Goal: Task Accomplishment & Management: Use online tool/utility

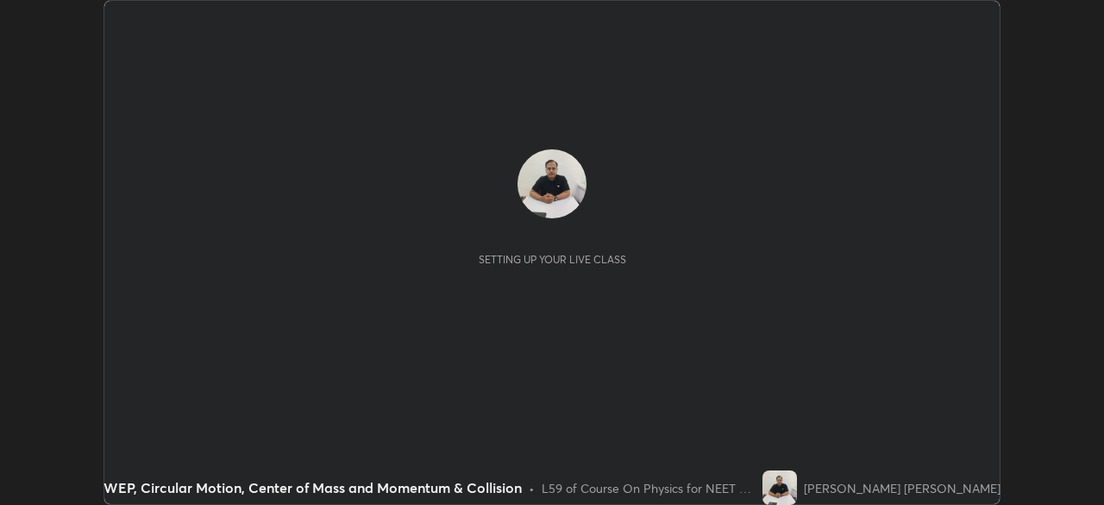
scroll to position [505, 1103]
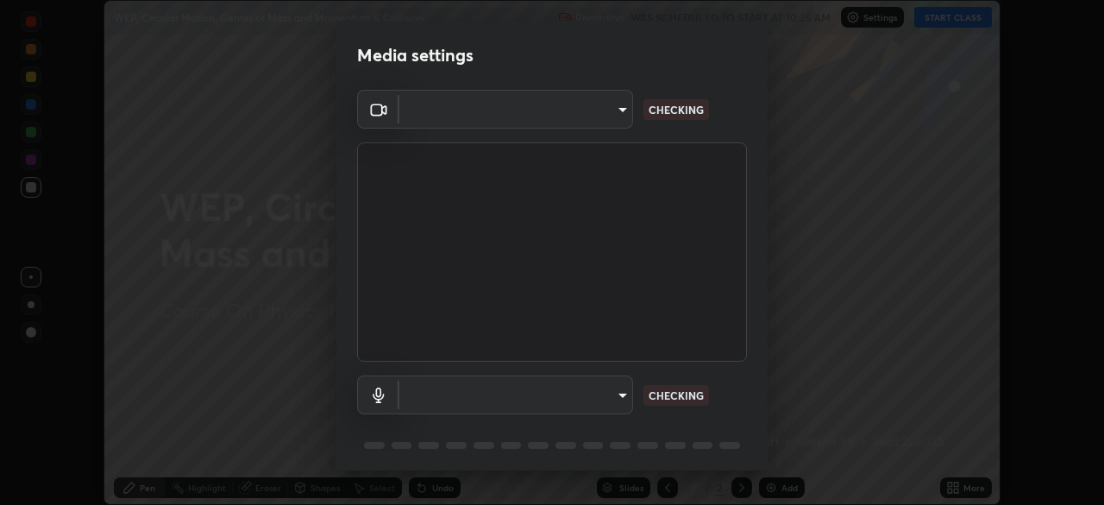
type input "d5d1096bb91751ddbc4e14a102c0e37309a205399cb77019be1f1076424a97fc"
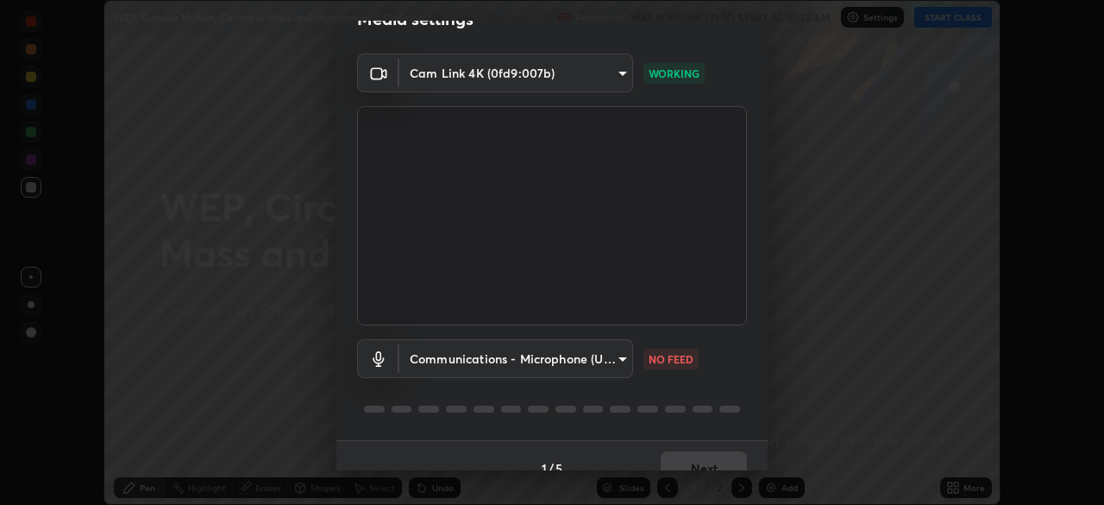
scroll to position [46, 0]
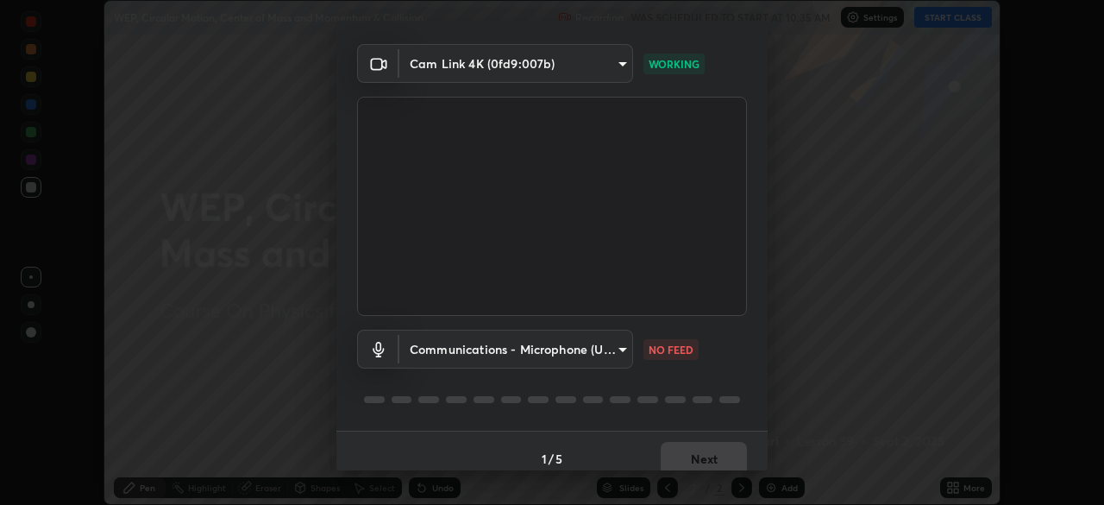
click at [621, 352] on body "Erase all WEP, Circular Motion, Center of Mass and Momentum & Collision Recordi…" at bounding box center [552, 252] width 1104 height 505
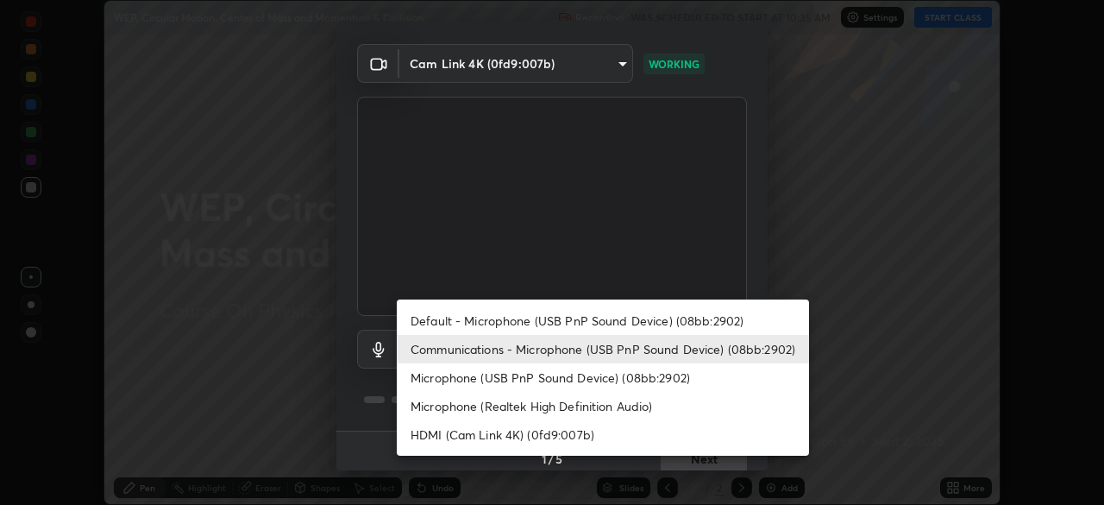
click at [721, 324] on li "Default - Microphone (USB PnP Sound Device) (08bb:2902)" at bounding box center [603, 320] width 412 height 28
type input "default"
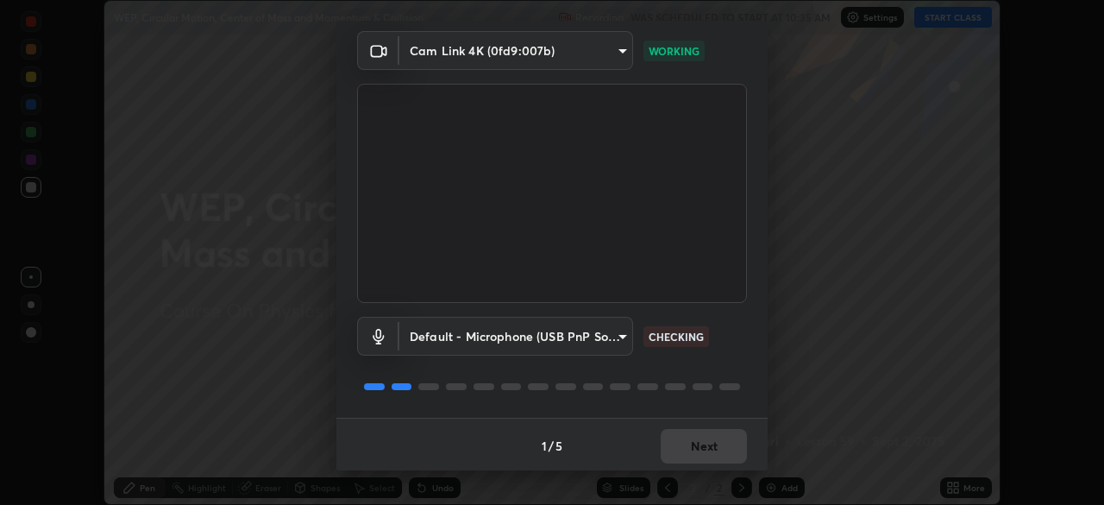
scroll to position [61, 0]
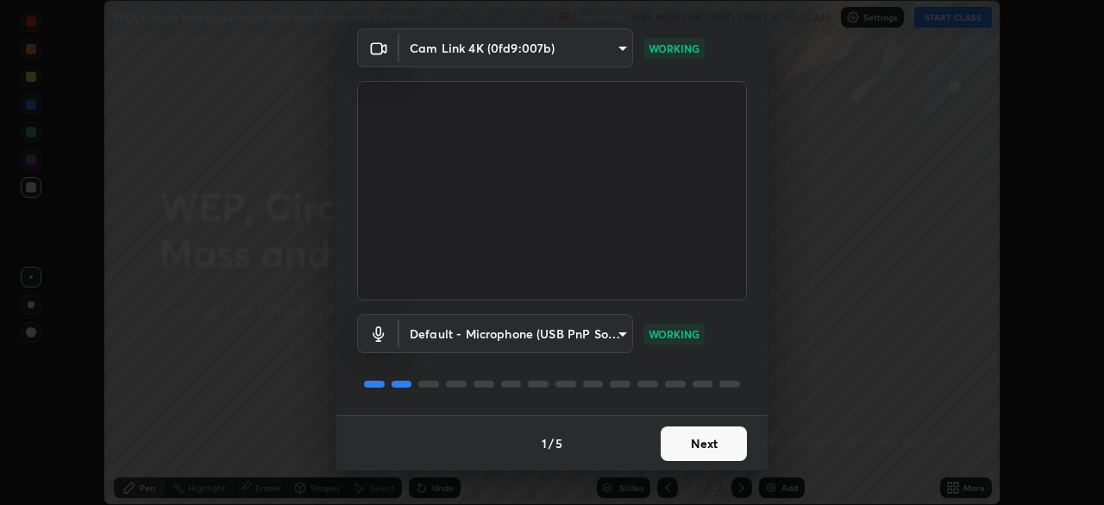
click at [715, 444] on button "Next" at bounding box center [704, 443] width 86 height 35
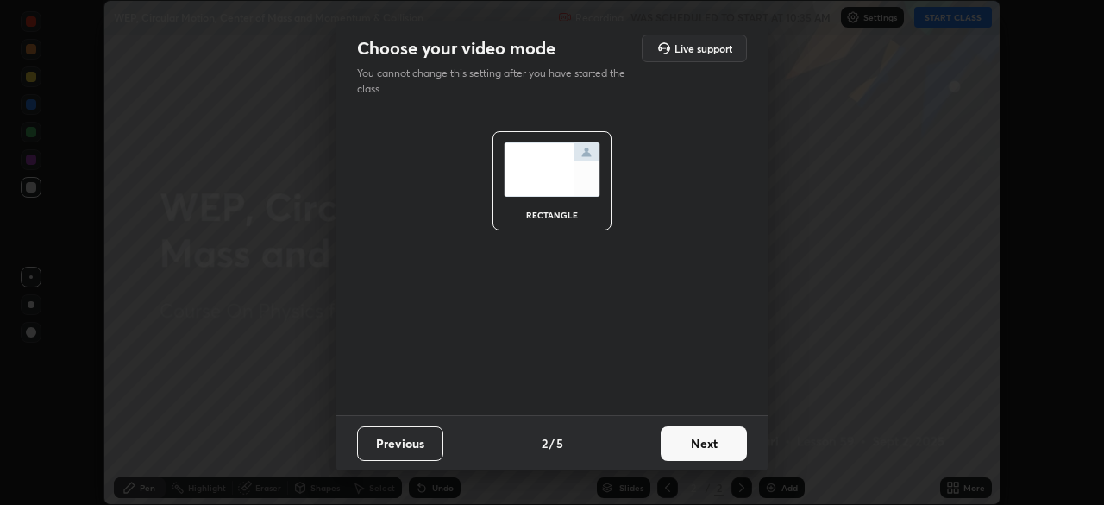
scroll to position [0, 0]
click at [721, 442] on button "Next" at bounding box center [704, 443] width 86 height 35
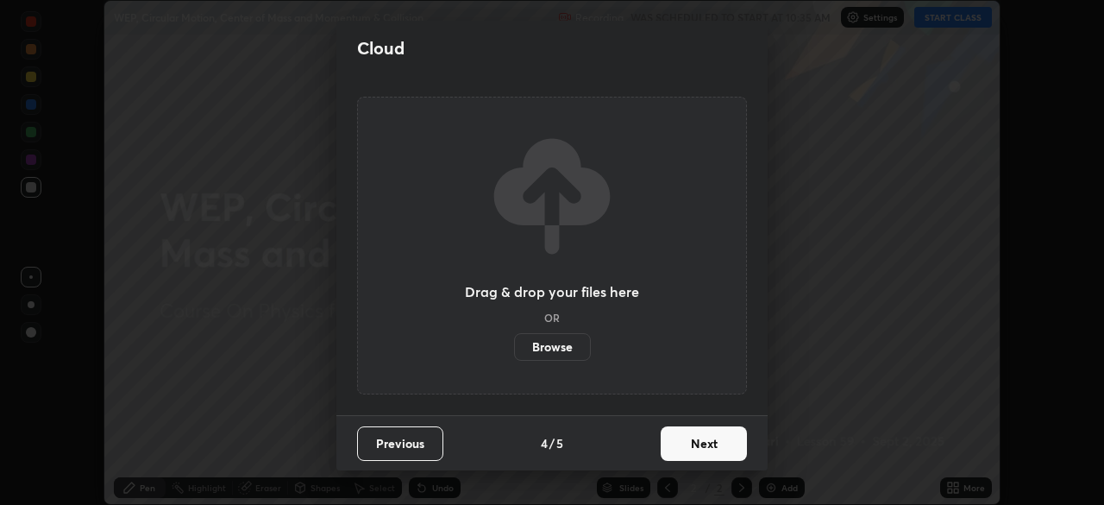
click at [726, 442] on button "Next" at bounding box center [704, 443] width 86 height 35
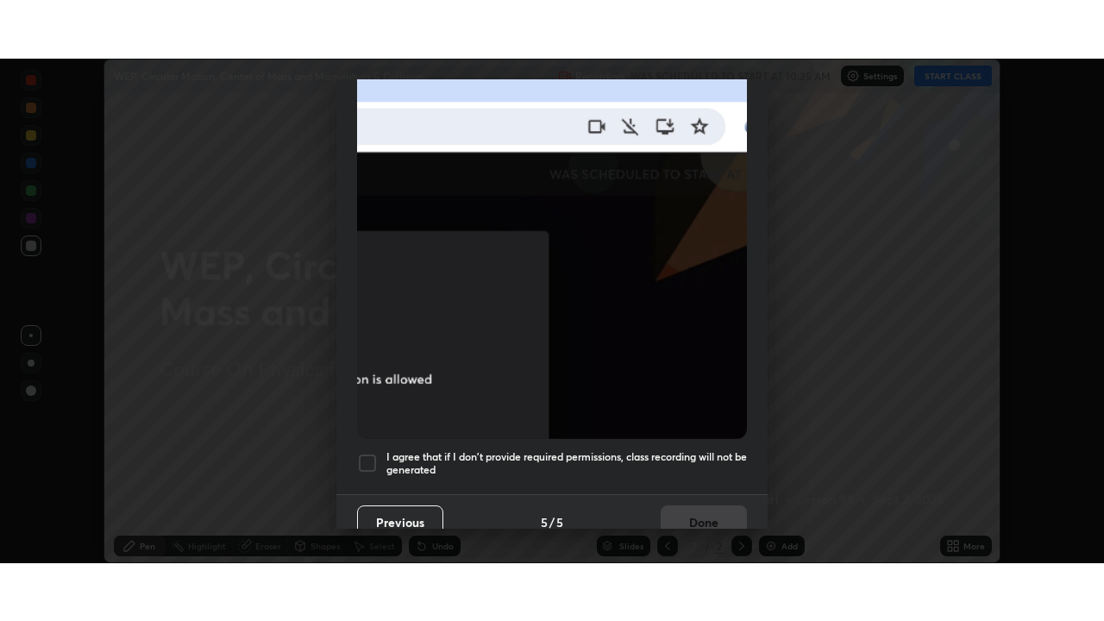
scroll to position [413, 0]
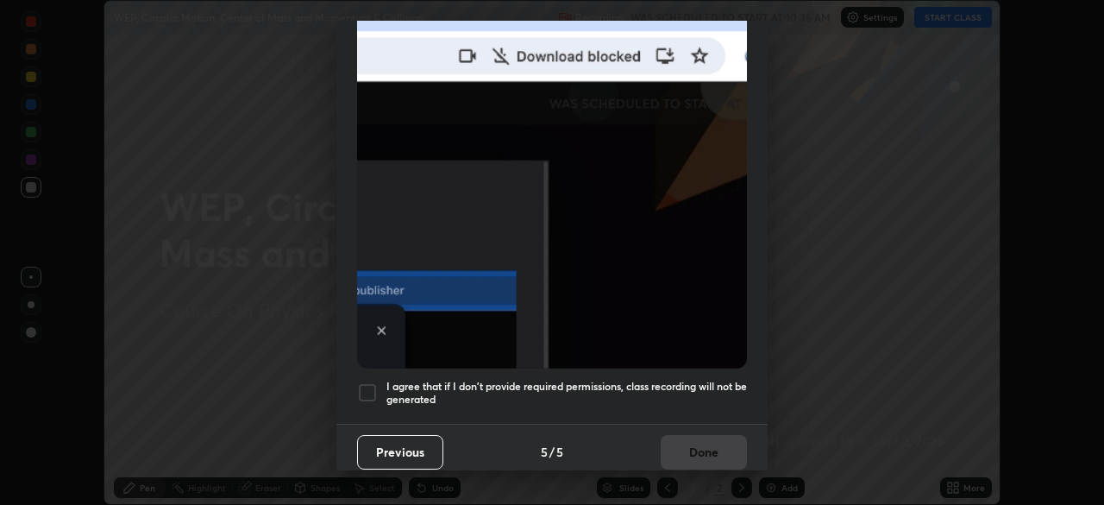
click at [688, 396] on h5 "I agree that if I don't provide required permissions, class recording will not …" at bounding box center [566, 393] width 361 height 27
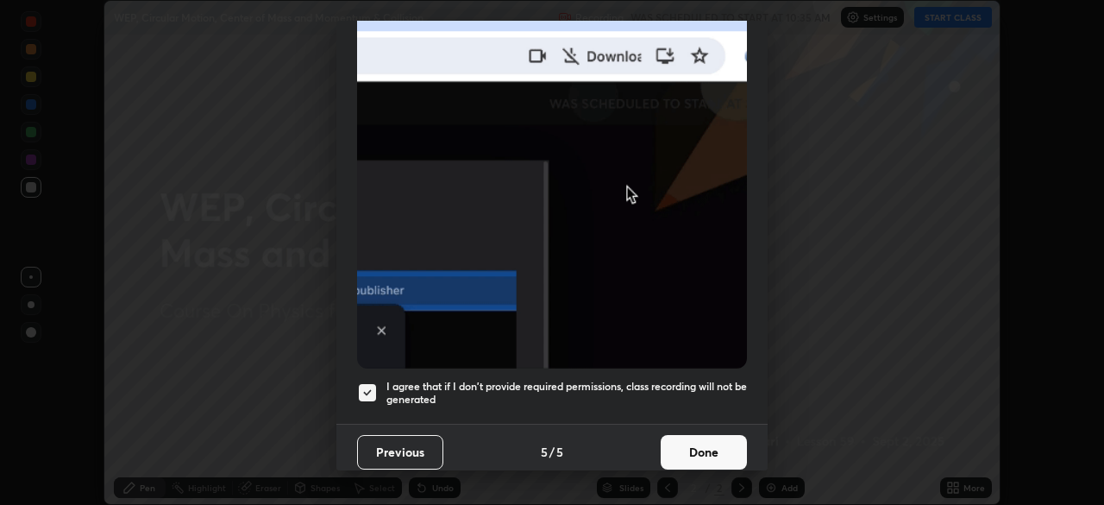
click at [702, 442] on button "Done" at bounding box center [704, 452] width 86 height 35
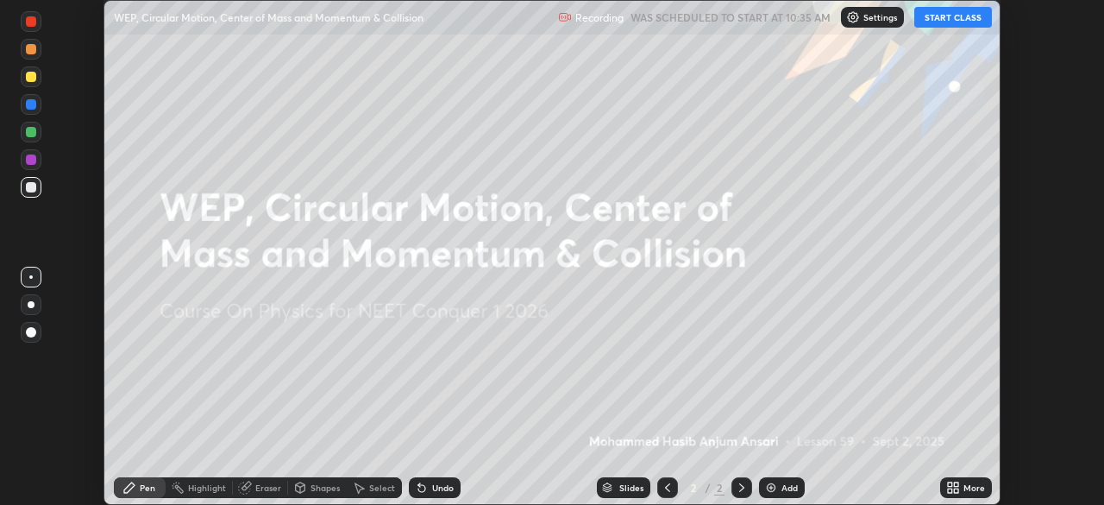
click at [946, 20] on button "START CLASS" at bounding box center [953, 17] width 78 height 21
click at [950, 487] on icon at bounding box center [953, 487] width 14 height 14
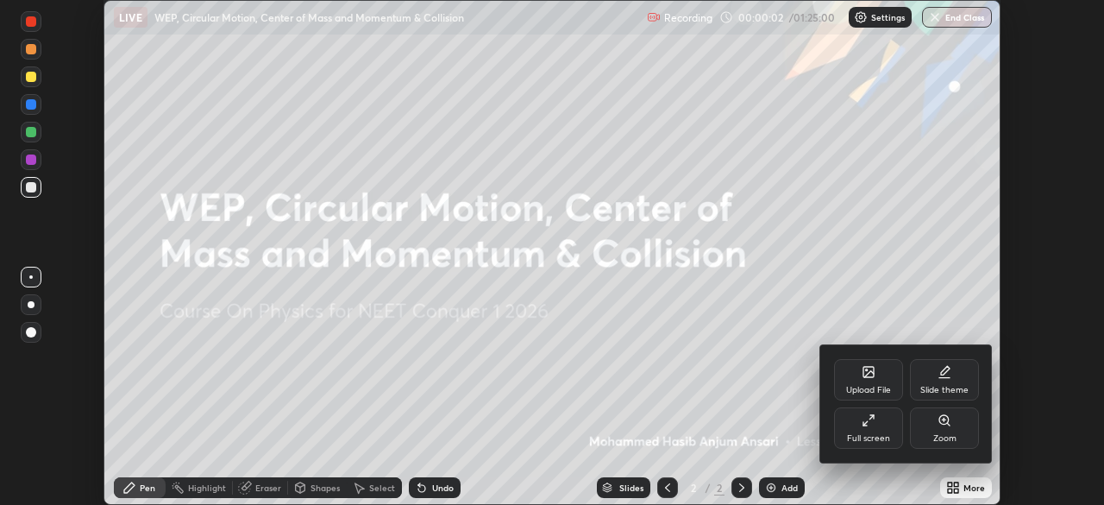
click at [878, 424] on div "Full screen" at bounding box center [868, 427] width 69 height 41
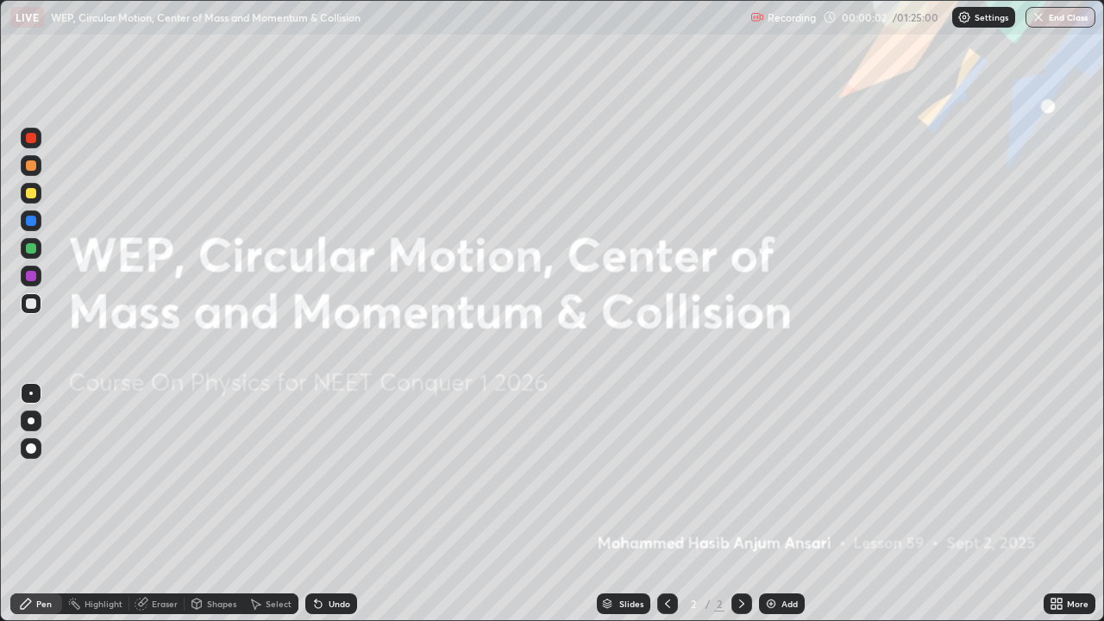
scroll to position [621, 1104]
click at [786, 504] on div "Add" at bounding box center [789, 603] width 16 height 9
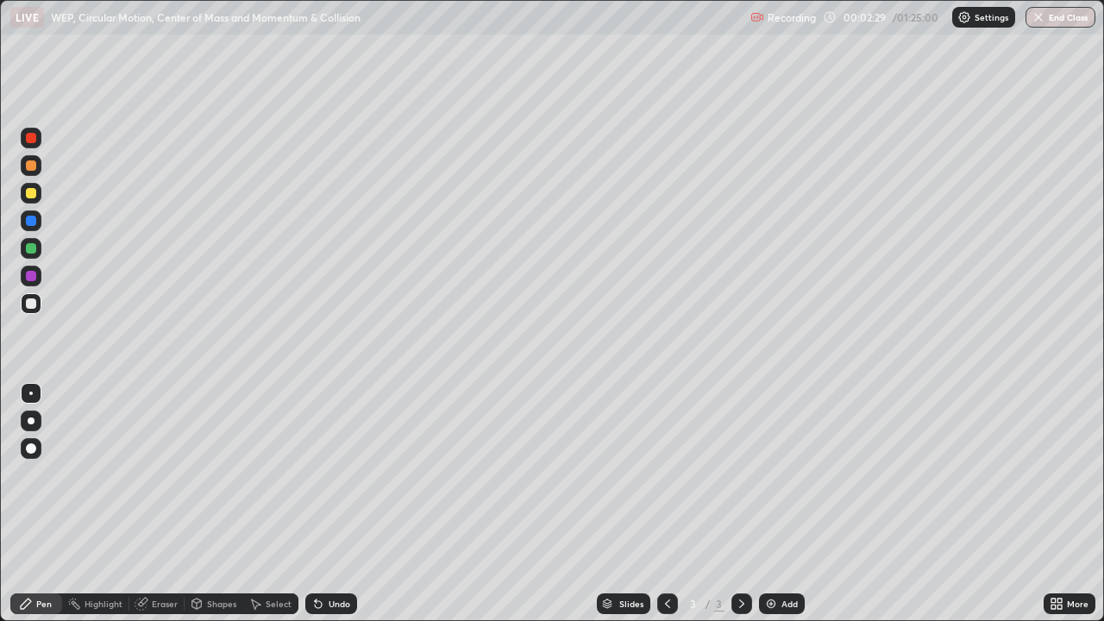
click at [173, 504] on div "Eraser" at bounding box center [165, 603] width 26 height 9
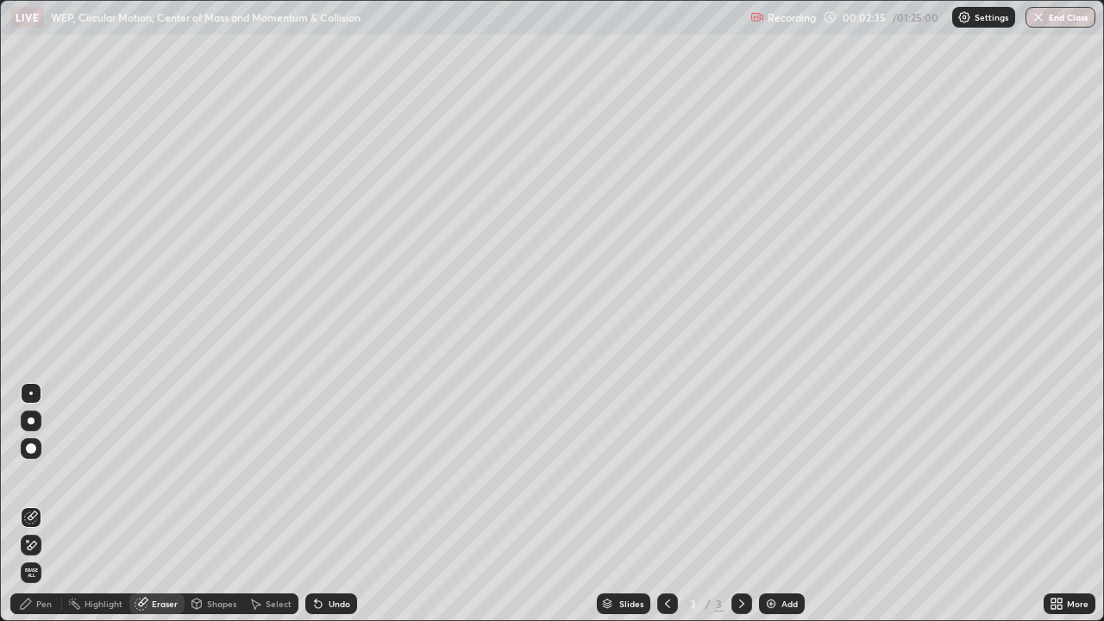
click at [51, 504] on div "Pen" at bounding box center [44, 603] width 16 height 9
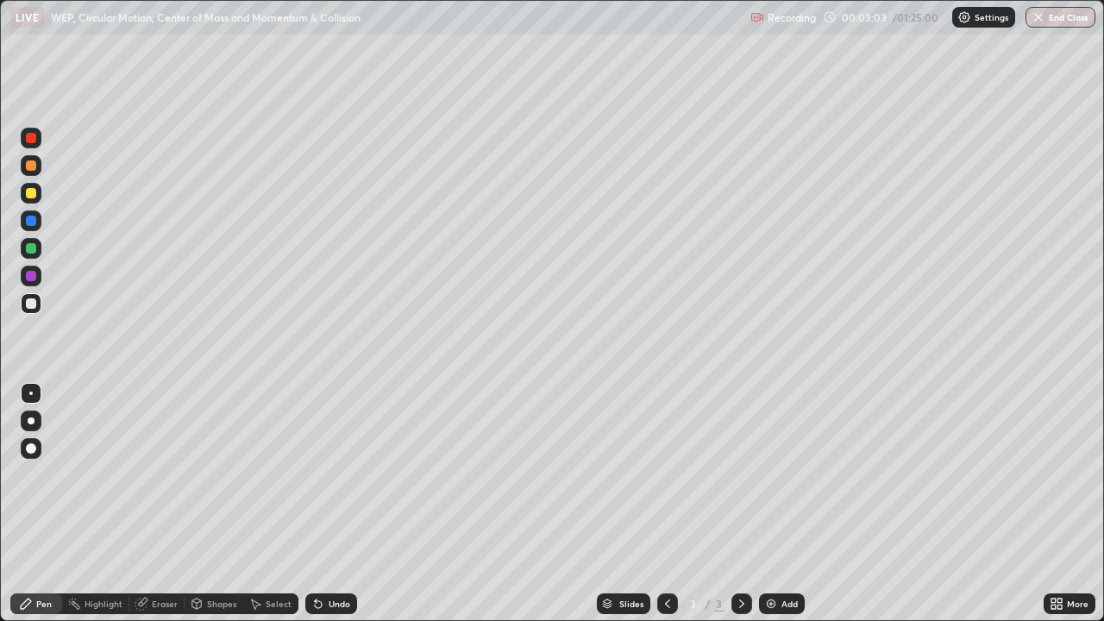
click at [52, 504] on div "Pen" at bounding box center [36, 603] width 52 height 21
click at [31, 277] on div at bounding box center [31, 276] width 10 height 10
click at [41, 425] on div at bounding box center [31, 421] width 21 height 21
click at [35, 302] on div at bounding box center [31, 303] width 10 height 10
click at [741, 504] on icon at bounding box center [742, 604] width 14 height 14
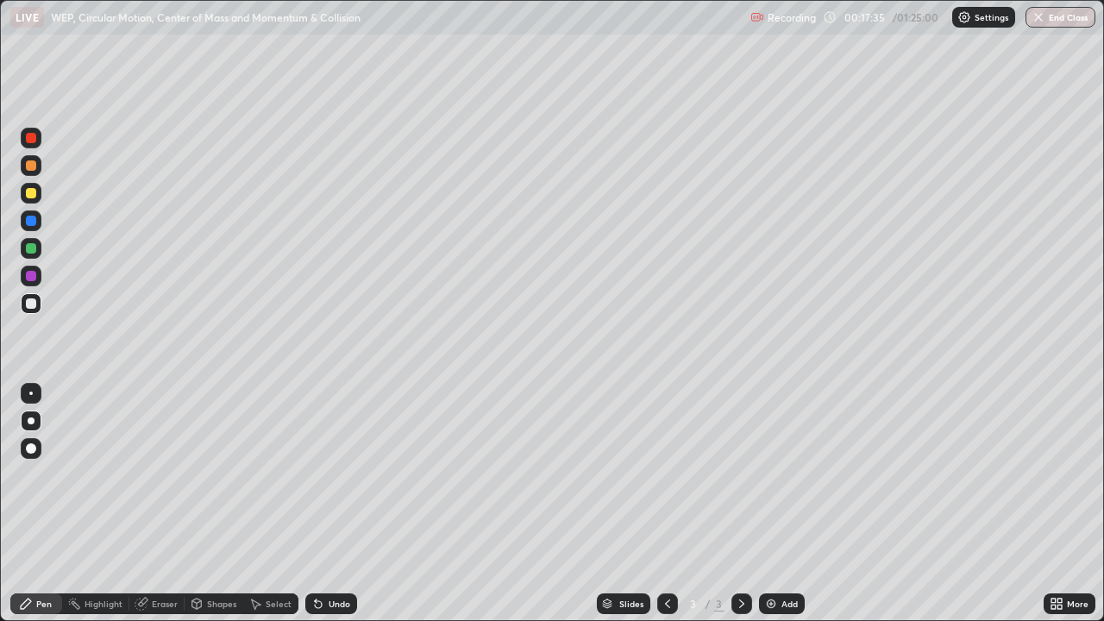
click at [767, 504] on img at bounding box center [771, 604] width 14 height 14
click at [333, 504] on div "Undo" at bounding box center [340, 603] width 22 height 9
click at [331, 504] on div "Undo" at bounding box center [340, 603] width 22 height 9
click at [329, 504] on div "Undo" at bounding box center [340, 603] width 22 height 9
click at [231, 504] on div "Shapes" at bounding box center [214, 604] width 59 height 35
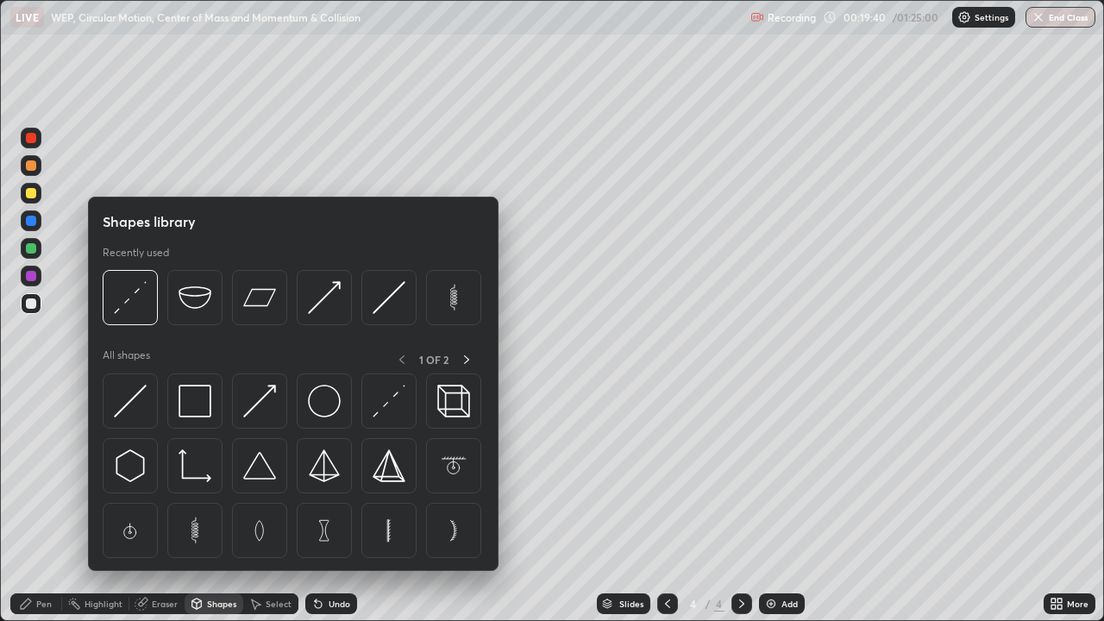
click at [245, 504] on div at bounding box center [293, 470] width 381 height 194
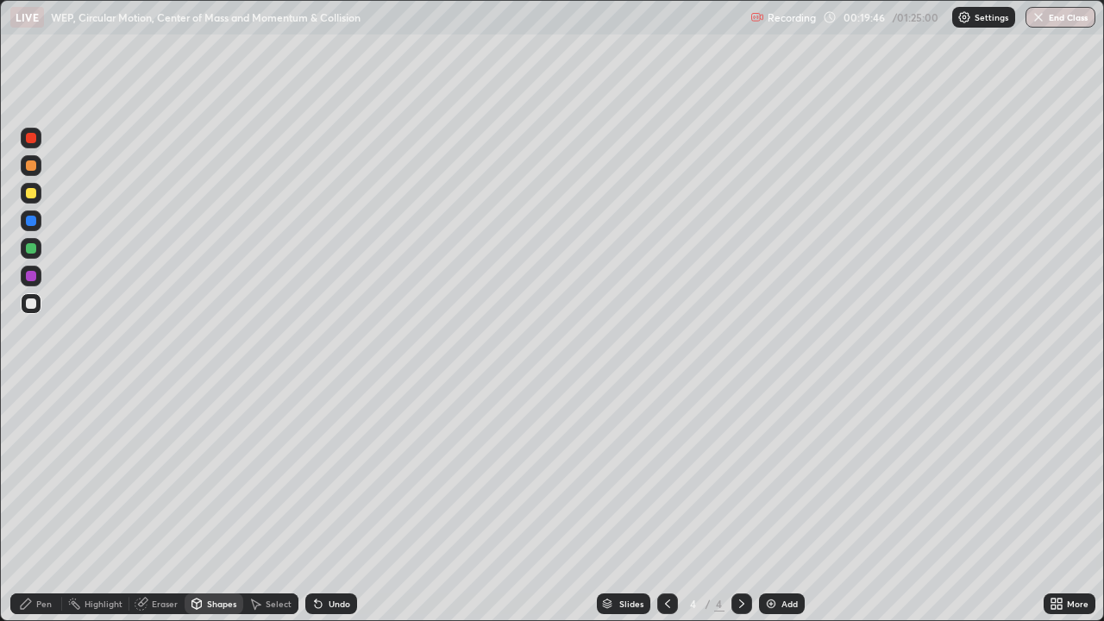
click at [329, 504] on div "Undo" at bounding box center [340, 603] width 22 height 9
click at [45, 504] on div "Pen" at bounding box center [44, 603] width 16 height 9
click at [168, 504] on div "Eraser" at bounding box center [165, 603] width 26 height 9
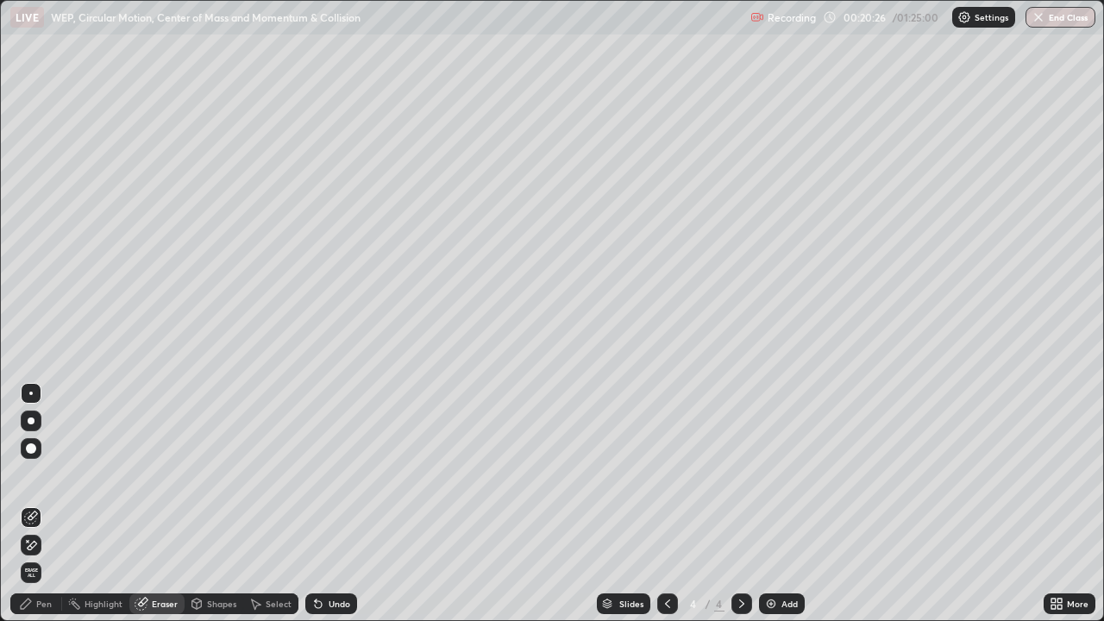
click at [51, 504] on div "Pen" at bounding box center [44, 603] width 16 height 9
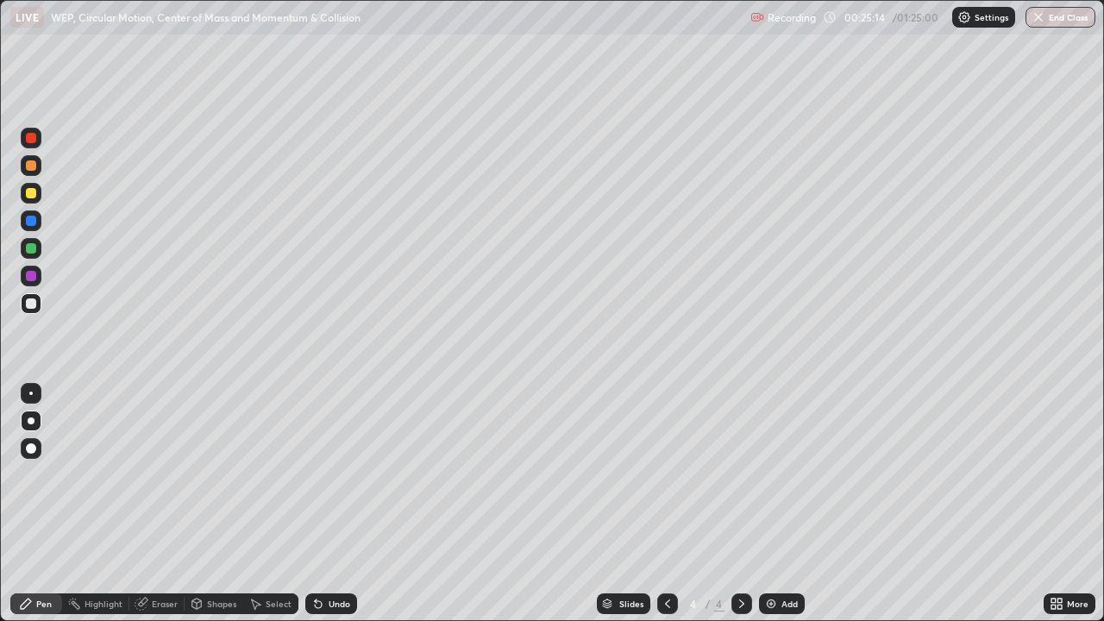
click at [172, 504] on div "Eraser" at bounding box center [165, 603] width 26 height 9
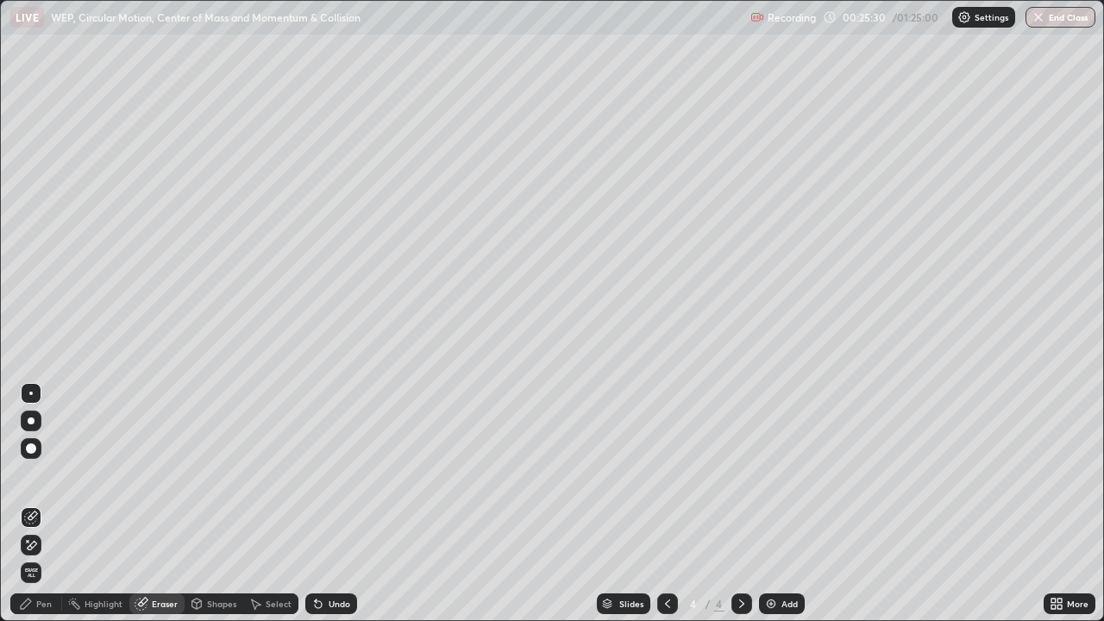
click at [47, 504] on div "Pen" at bounding box center [44, 603] width 16 height 9
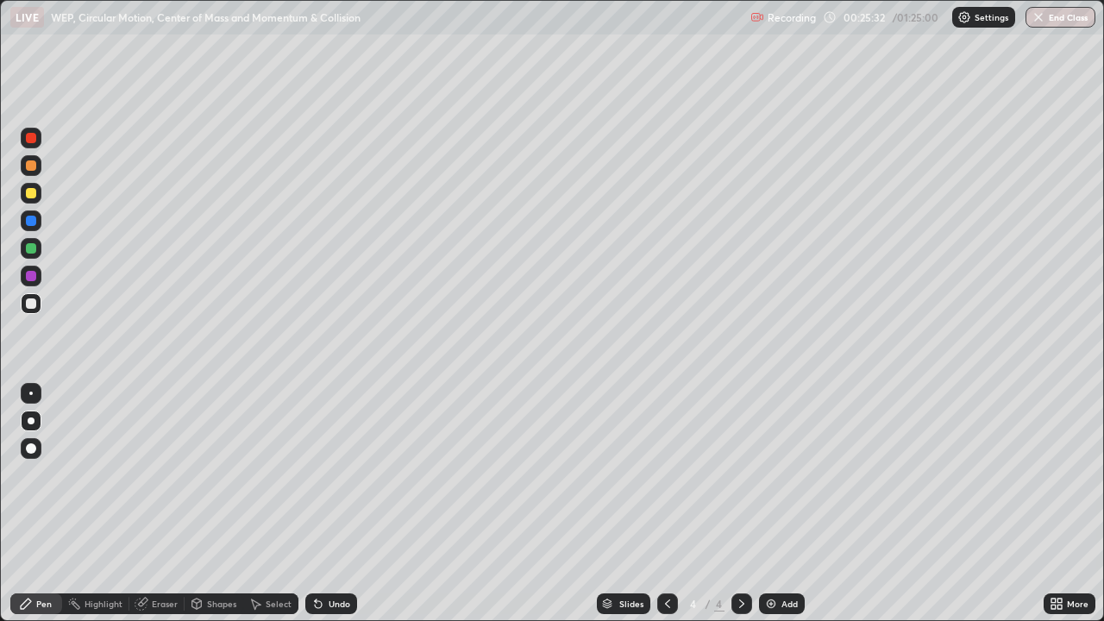
click at [32, 248] on div at bounding box center [31, 248] width 10 height 10
click at [783, 504] on div "Add" at bounding box center [789, 603] width 16 height 9
click at [667, 504] on icon at bounding box center [668, 604] width 14 height 14
click at [663, 504] on icon at bounding box center [668, 604] width 14 height 14
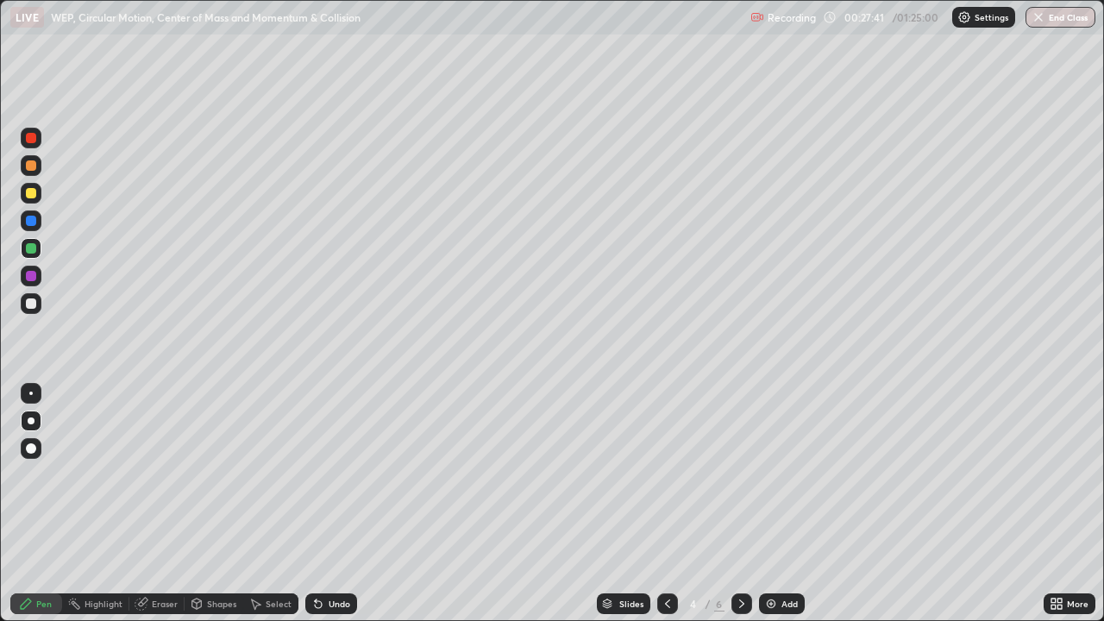
click at [339, 504] on div "Undo" at bounding box center [340, 603] width 22 height 9
click at [344, 504] on div "Undo" at bounding box center [340, 603] width 22 height 9
click at [332, 504] on div "Undo" at bounding box center [331, 603] width 52 height 21
click at [171, 504] on div "Eraser" at bounding box center [165, 603] width 26 height 9
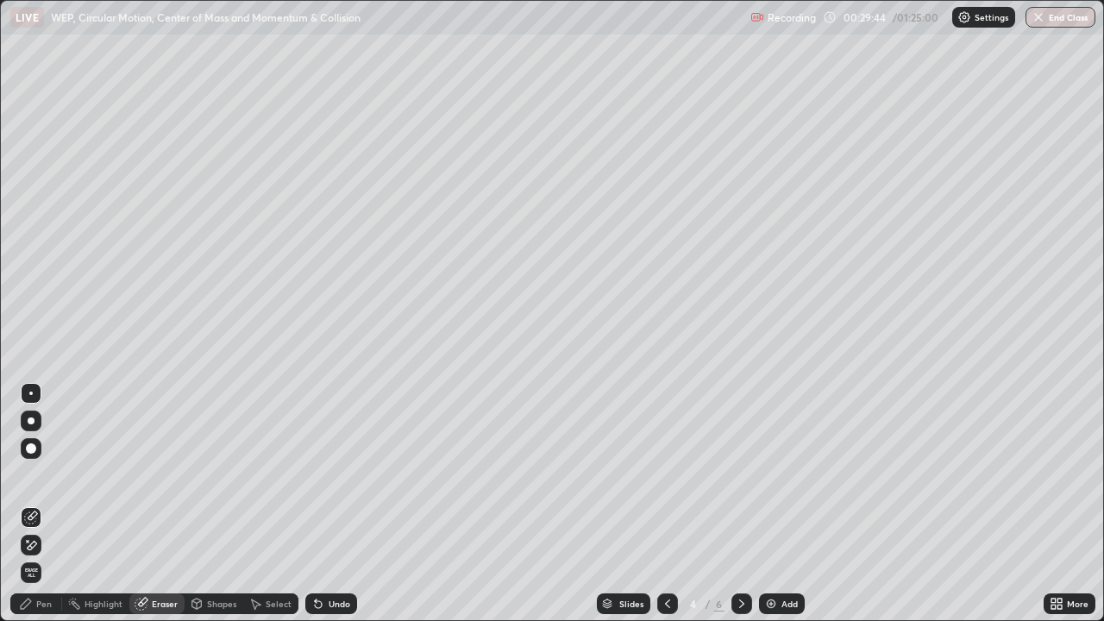
click at [56, 504] on div "Pen" at bounding box center [36, 603] width 52 height 21
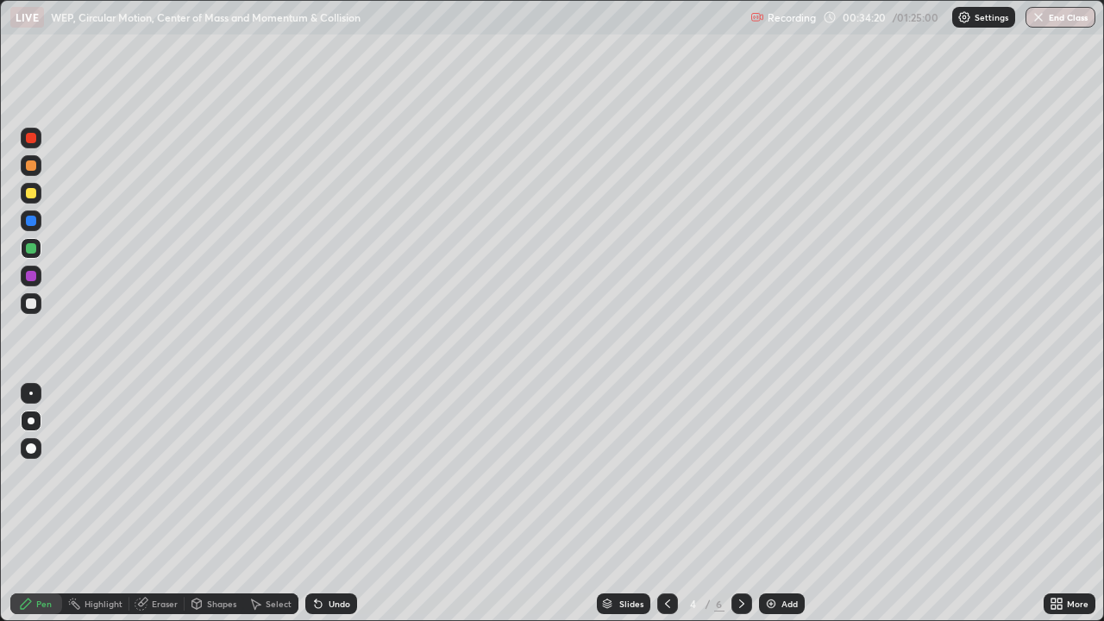
click at [741, 504] on icon at bounding box center [742, 604] width 14 height 14
click at [32, 147] on div at bounding box center [31, 138] width 21 height 21
click at [31, 304] on div at bounding box center [31, 303] width 10 height 10
click at [35, 276] on div at bounding box center [31, 276] width 10 height 10
click at [36, 312] on div at bounding box center [31, 303] width 21 height 21
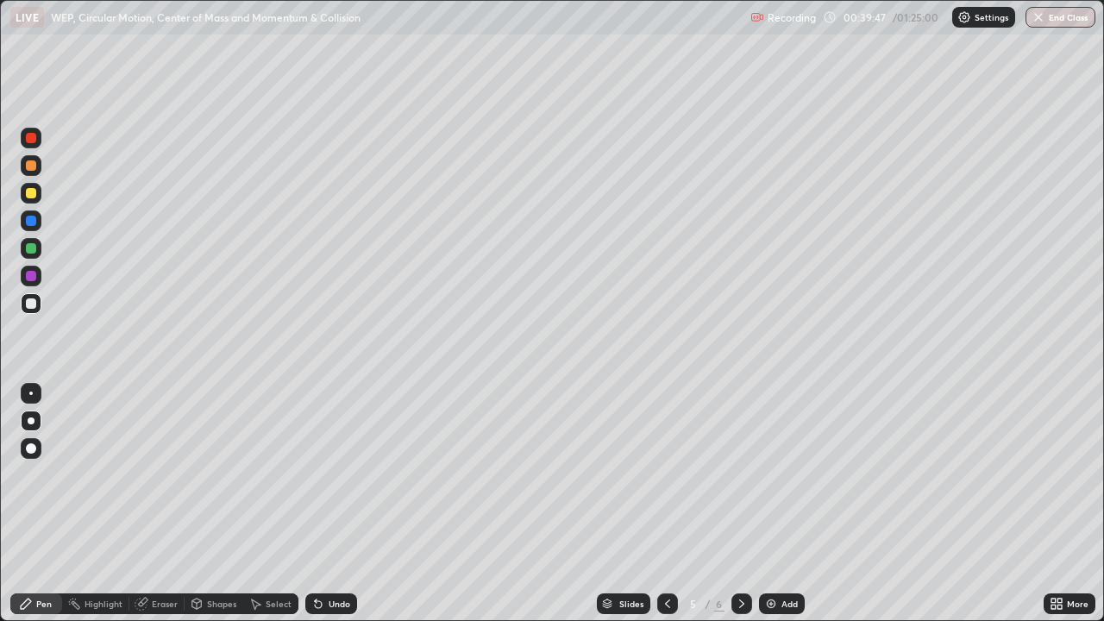
click at [748, 504] on div at bounding box center [741, 603] width 21 height 21
click at [33, 248] on div at bounding box center [31, 248] width 10 height 10
click at [330, 504] on div "Undo" at bounding box center [340, 603] width 22 height 9
click at [329, 504] on div "Undo" at bounding box center [340, 603] width 22 height 9
click at [329, 504] on div "Undo" at bounding box center [331, 603] width 52 height 21
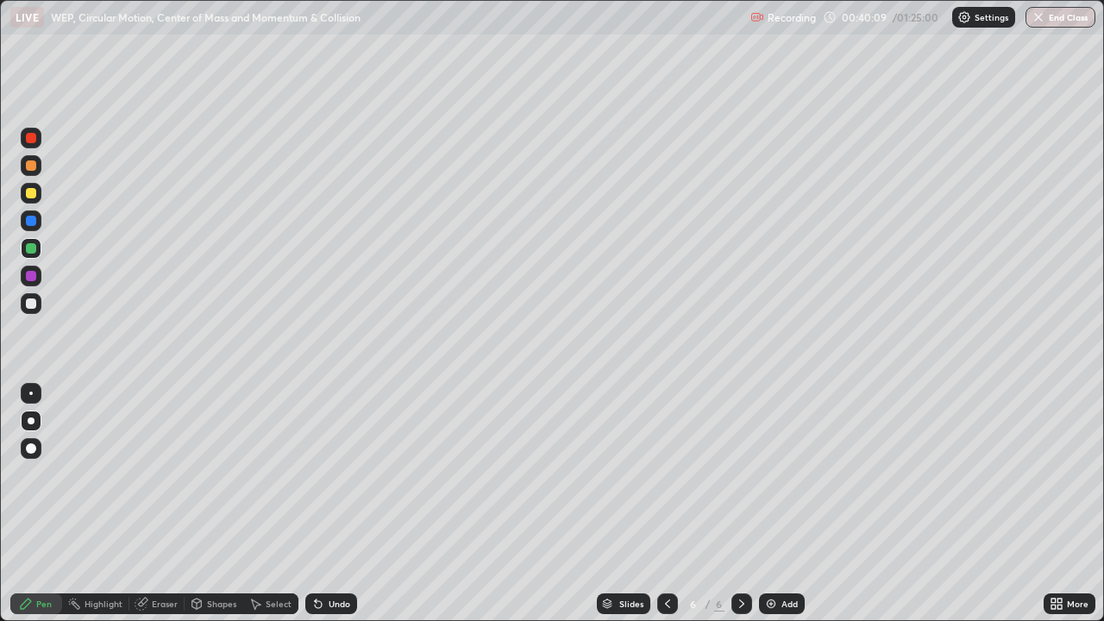
click at [329, 504] on div "Undo" at bounding box center [331, 603] width 52 height 21
click at [332, 504] on div "Undo" at bounding box center [331, 603] width 52 height 21
click at [334, 504] on div "Undo" at bounding box center [340, 603] width 22 height 9
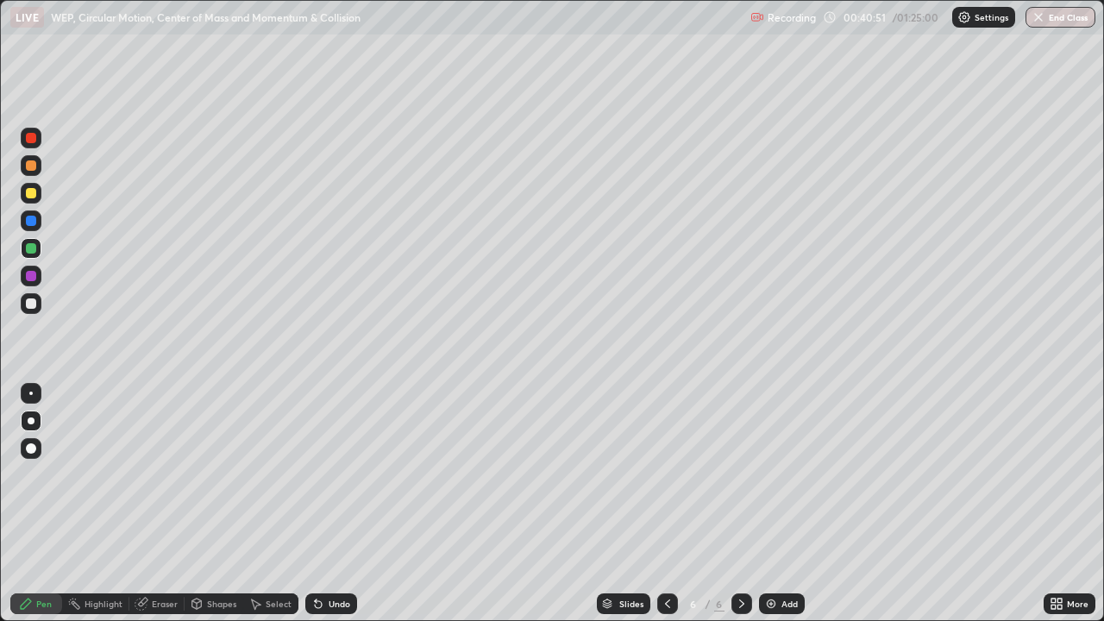
click at [32, 308] on div at bounding box center [31, 303] width 10 height 10
click at [35, 283] on div at bounding box center [31, 276] width 21 height 21
click at [34, 251] on div at bounding box center [31, 248] width 10 height 10
click at [766, 504] on img at bounding box center [771, 604] width 14 height 14
click at [166, 504] on div "Eraser" at bounding box center [165, 603] width 26 height 9
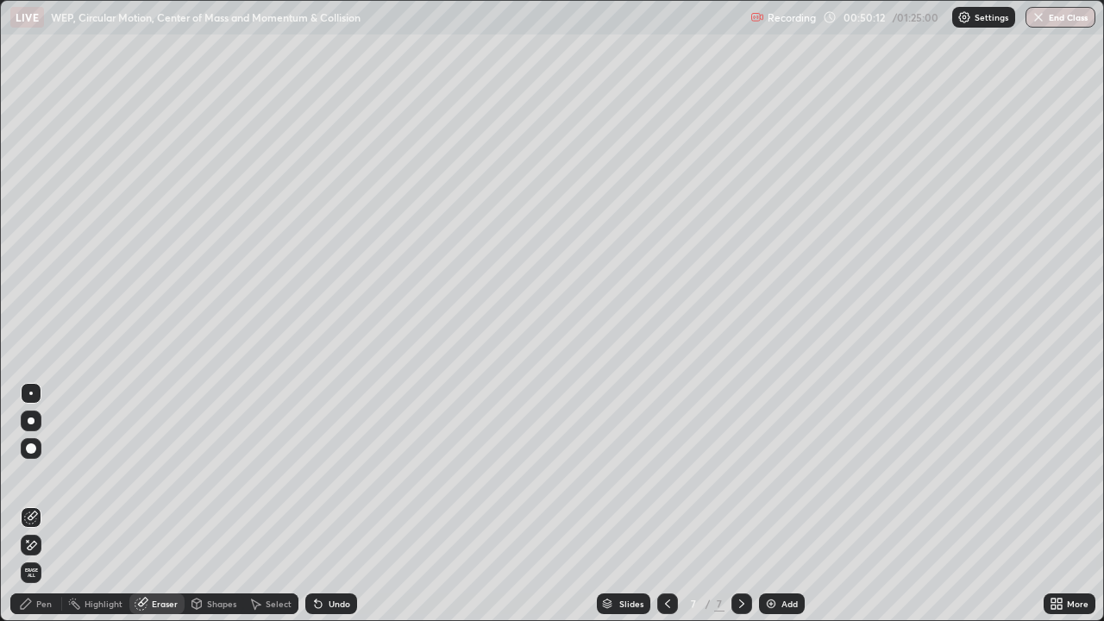
click at [46, 504] on div "Pen" at bounding box center [44, 603] width 16 height 9
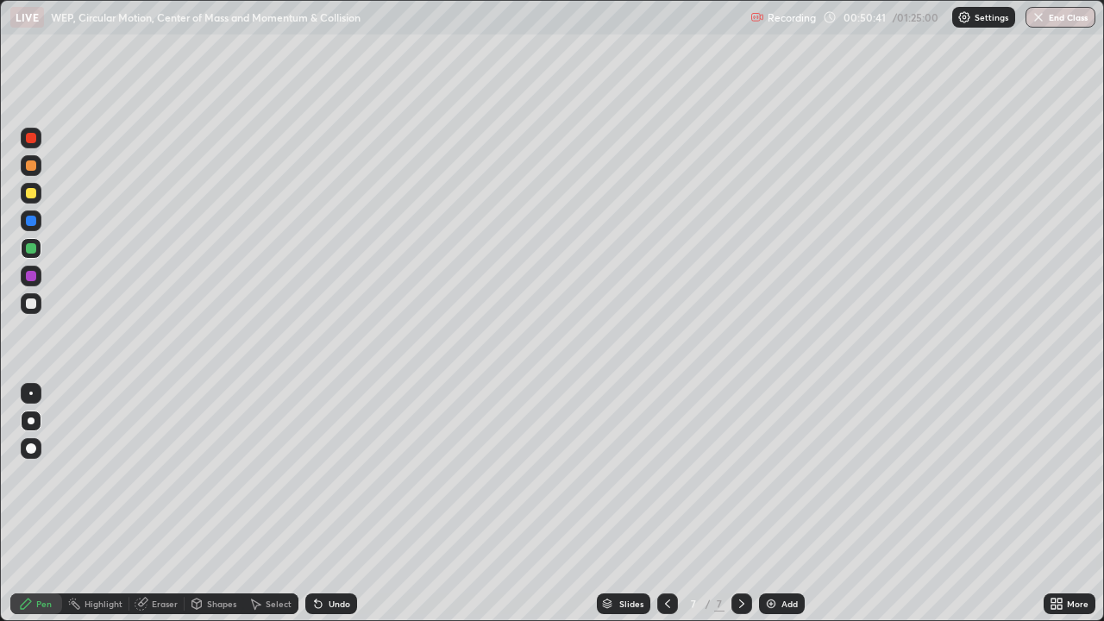
click at [177, 504] on div "Eraser" at bounding box center [156, 603] width 55 height 21
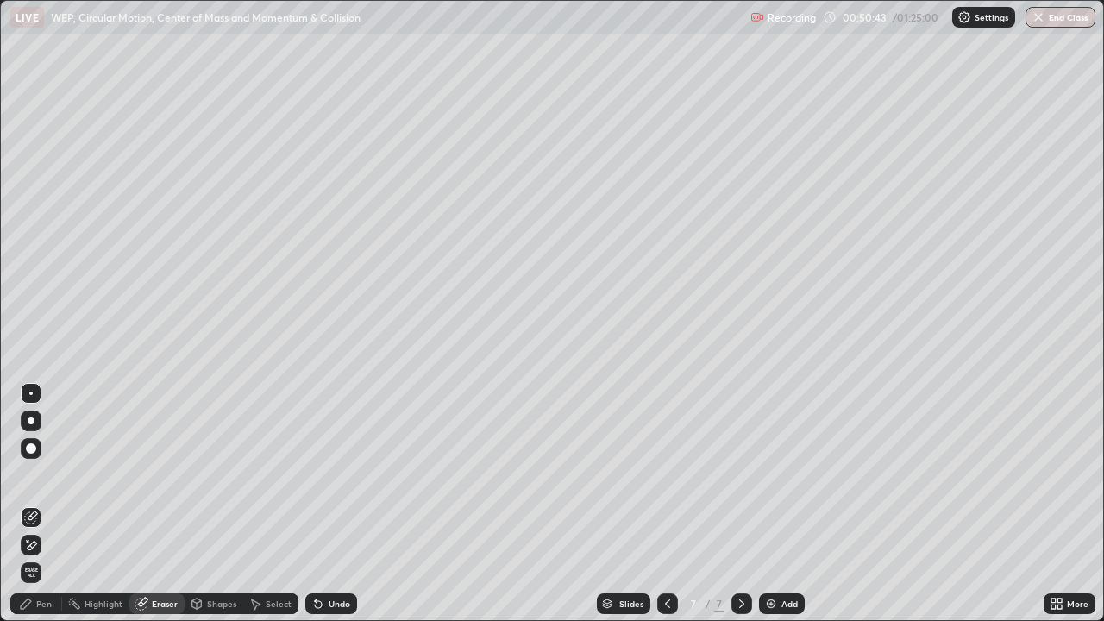
click at [52, 504] on div "Pen" at bounding box center [36, 603] width 52 height 21
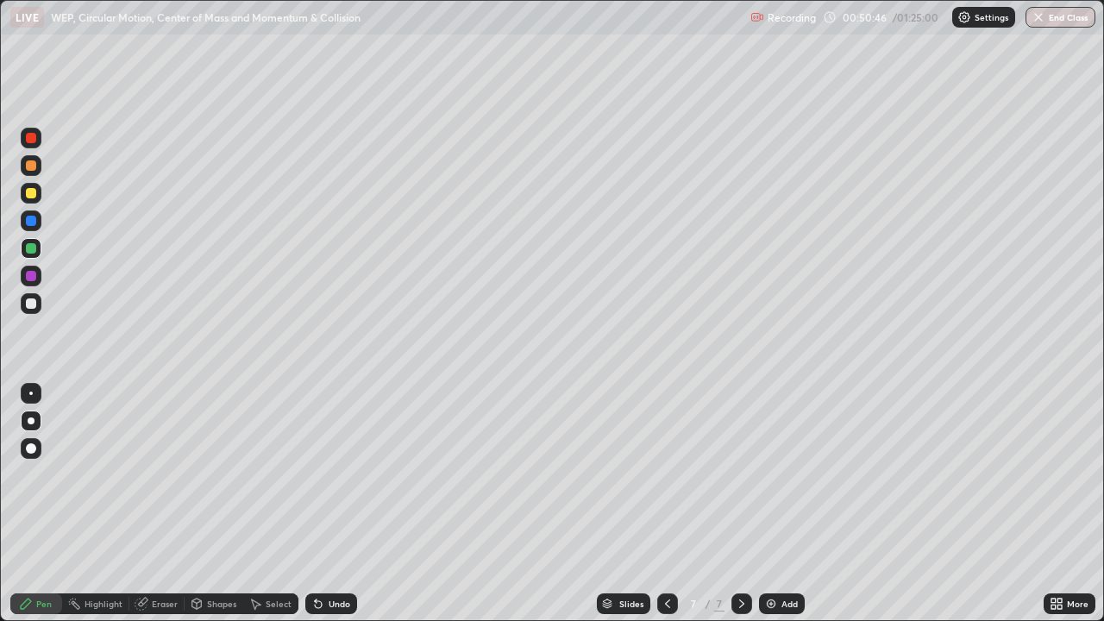
click at [35, 305] on div at bounding box center [31, 303] width 10 height 10
click at [35, 279] on div at bounding box center [31, 276] width 21 height 21
click at [31, 304] on div at bounding box center [31, 303] width 10 height 10
click at [32, 276] on div at bounding box center [31, 276] width 10 height 10
click at [31, 305] on div at bounding box center [31, 303] width 10 height 10
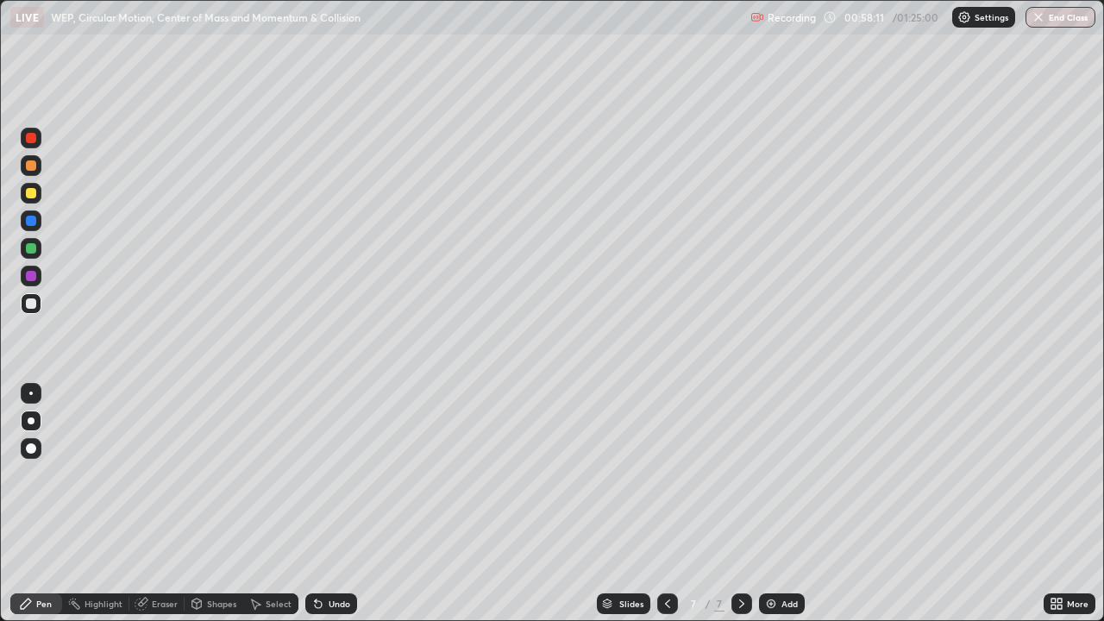
click at [342, 504] on div "Undo" at bounding box center [340, 603] width 22 height 9
click at [343, 504] on div "Undo" at bounding box center [331, 603] width 52 height 21
click at [346, 504] on div "Undo" at bounding box center [331, 603] width 52 height 21
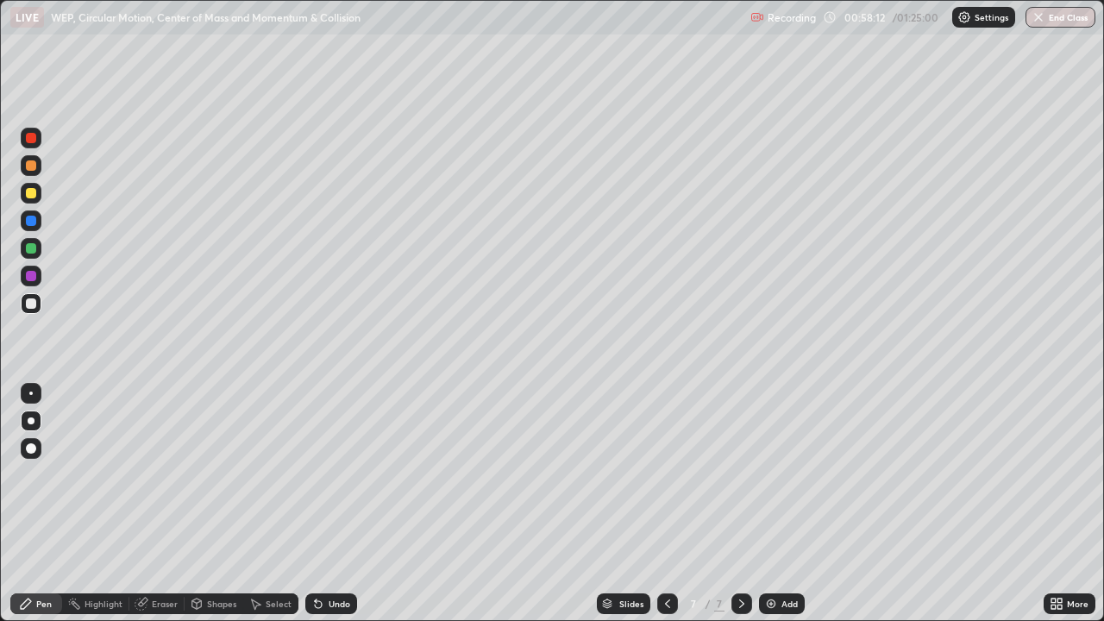
click at [346, 504] on div "Undo" at bounding box center [331, 603] width 52 height 21
click at [767, 504] on img at bounding box center [771, 604] width 14 height 14
click at [35, 141] on div at bounding box center [31, 138] width 10 height 10
click at [331, 504] on div "Undo" at bounding box center [331, 603] width 52 height 21
click at [335, 504] on div "Undo" at bounding box center [340, 603] width 22 height 9
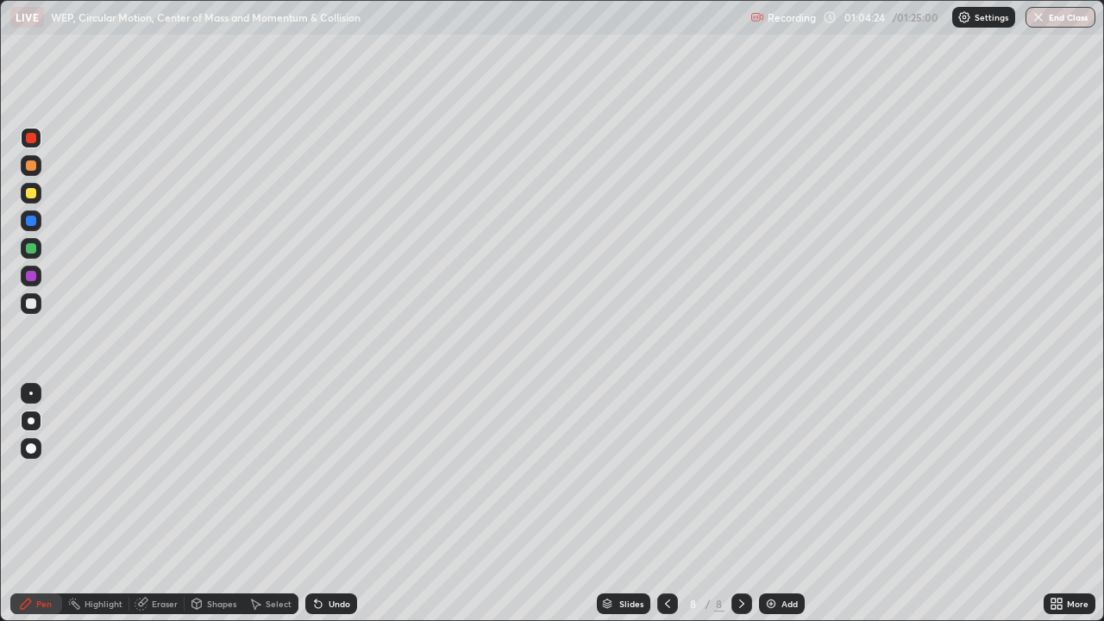
click at [344, 504] on div "Undo" at bounding box center [340, 603] width 22 height 9
click at [345, 504] on div "Undo" at bounding box center [340, 603] width 22 height 9
click at [343, 504] on div "Undo" at bounding box center [331, 603] width 52 height 21
click at [343, 504] on div "Undo" at bounding box center [340, 603] width 22 height 9
click at [348, 504] on div "Undo" at bounding box center [340, 603] width 22 height 9
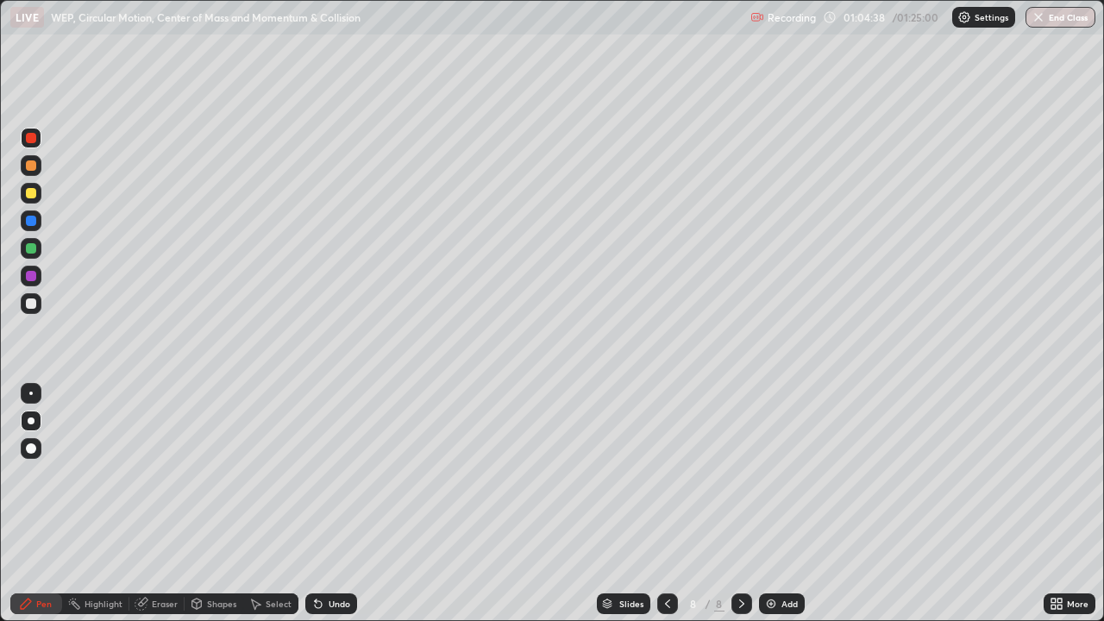
click at [348, 504] on div "Undo" at bounding box center [340, 603] width 22 height 9
click at [346, 504] on div "Undo" at bounding box center [340, 603] width 22 height 9
click at [347, 504] on div "Undo" at bounding box center [340, 603] width 22 height 9
click at [348, 504] on div "Undo" at bounding box center [331, 603] width 52 height 21
click at [349, 504] on div "Undo" at bounding box center [331, 603] width 52 height 21
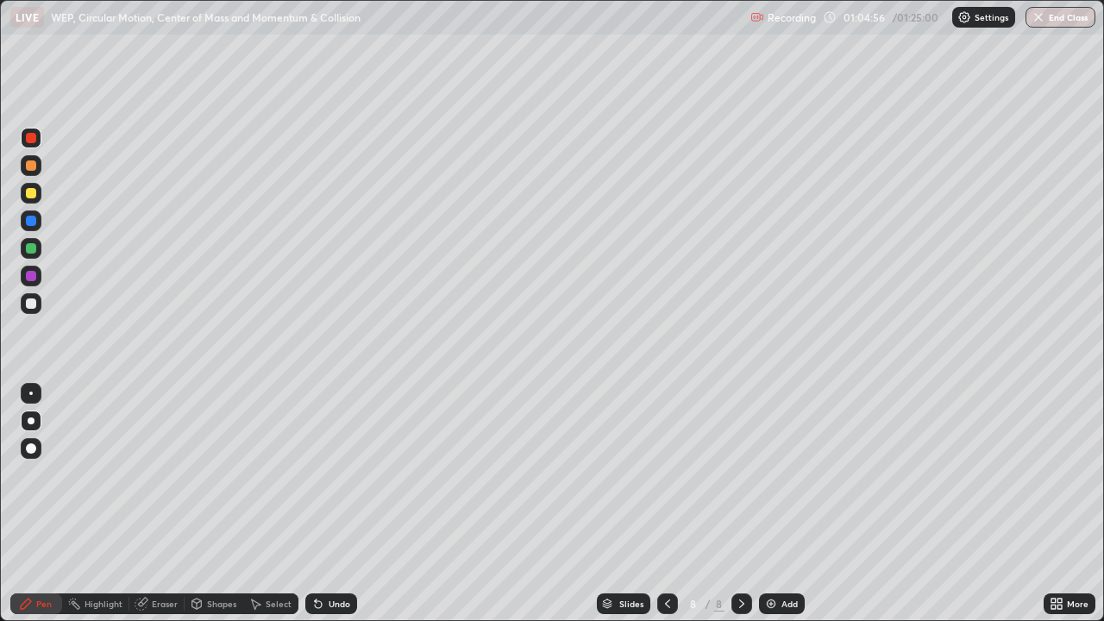
click at [339, 504] on div "Undo" at bounding box center [331, 603] width 52 height 21
click at [343, 504] on div "Undo" at bounding box center [331, 603] width 52 height 21
click at [336, 504] on div "Undo" at bounding box center [331, 603] width 52 height 21
click at [164, 504] on div "Eraser" at bounding box center [165, 603] width 26 height 9
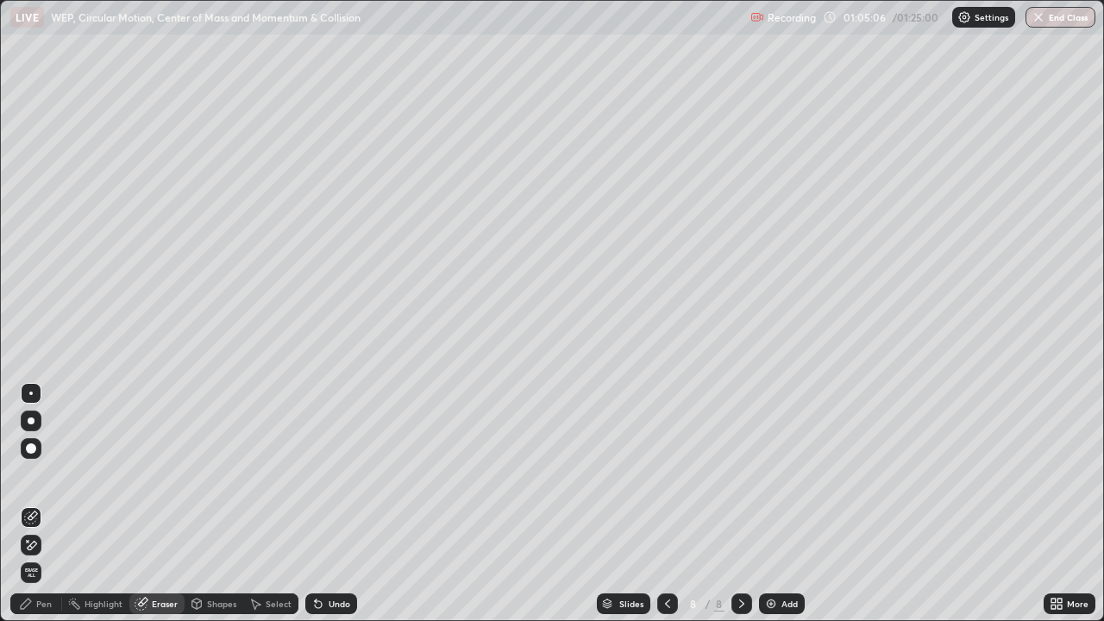
click at [45, 504] on div "Pen" at bounding box center [44, 603] width 16 height 9
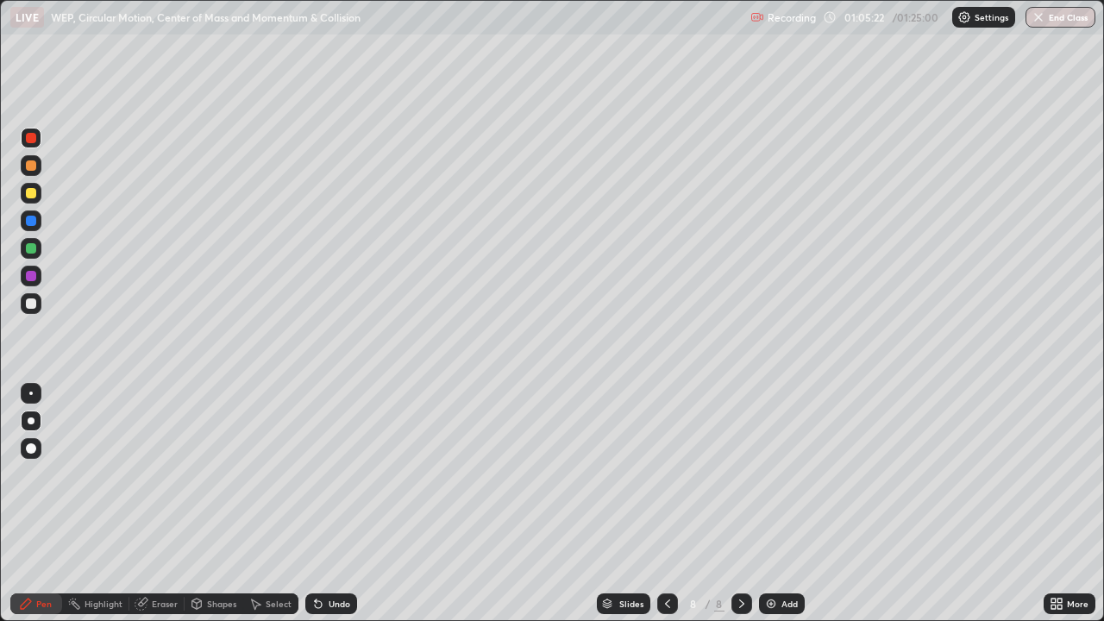
click at [347, 504] on div "Undo" at bounding box center [340, 603] width 22 height 9
click at [339, 504] on div "Undo" at bounding box center [331, 603] width 52 height 21
click at [338, 504] on div "Undo" at bounding box center [340, 603] width 22 height 9
click at [342, 504] on div "Undo" at bounding box center [340, 603] width 22 height 9
click at [340, 504] on div "Undo" at bounding box center [340, 603] width 22 height 9
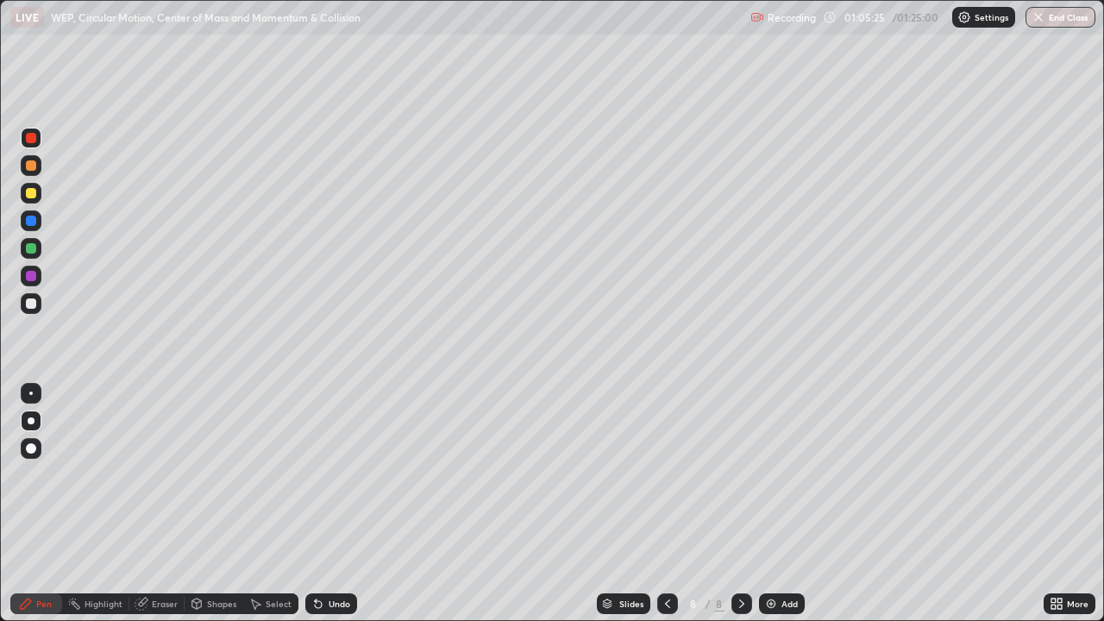
click at [341, 504] on div "Undo" at bounding box center [340, 603] width 22 height 9
click at [342, 504] on div "Undo" at bounding box center [340, 603] width 22 height 9
click at [344, 504] on div "Undo" at bounding box center [340, 603] width 22 height 9
click at [343, 504] on div "Undo" at bounding box center [340, 603] width 22 height 9
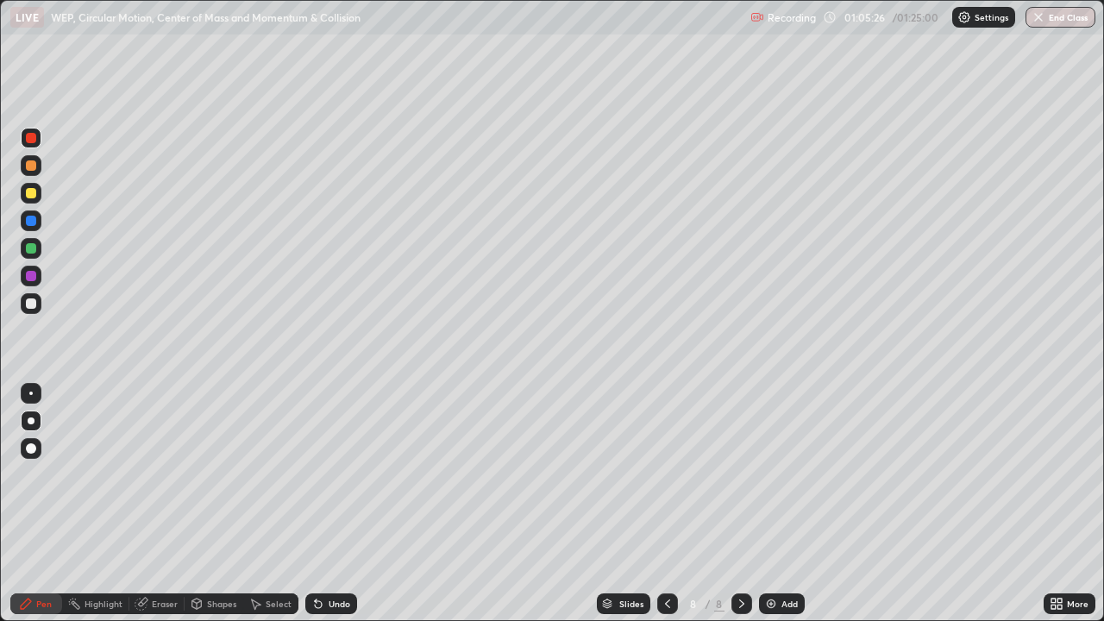
click at [345, 504] on div "Undo" at bounding box center [340, 603] width 22 height 9
click at [32, 304] on div at bounding box center [31, 303] width 10 height 10
click at [340, 504] on div "Undo" at bounding box center [331, 603] width 52 height 21
click at [42, 293] on div at bounding box center [31, 304] width 28 height 28
click at [37, 277] on div at bounding box center [31, 276] width 21 height 21
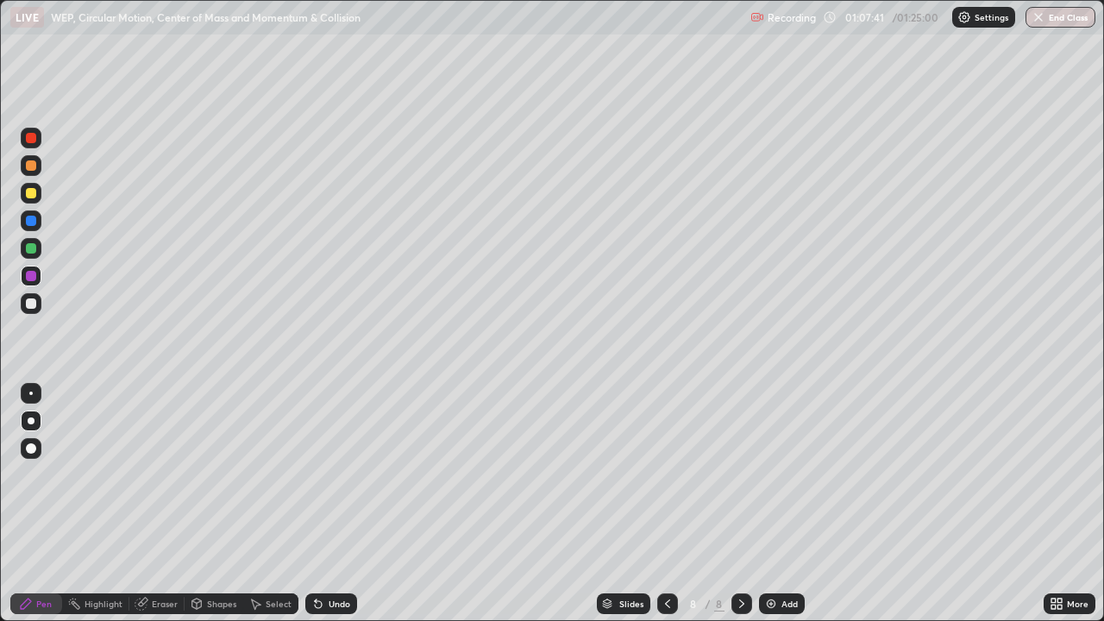
click at [336, 504] on div "Undo" at bounding box center [340, 603] width 22 height 9
click at [337, 504] on div "Undo" at bounding box center [340, 603] width 22 height 9
click at [336, 504] on div "Undo" at bounding box center [331, 603] width 52 height 21
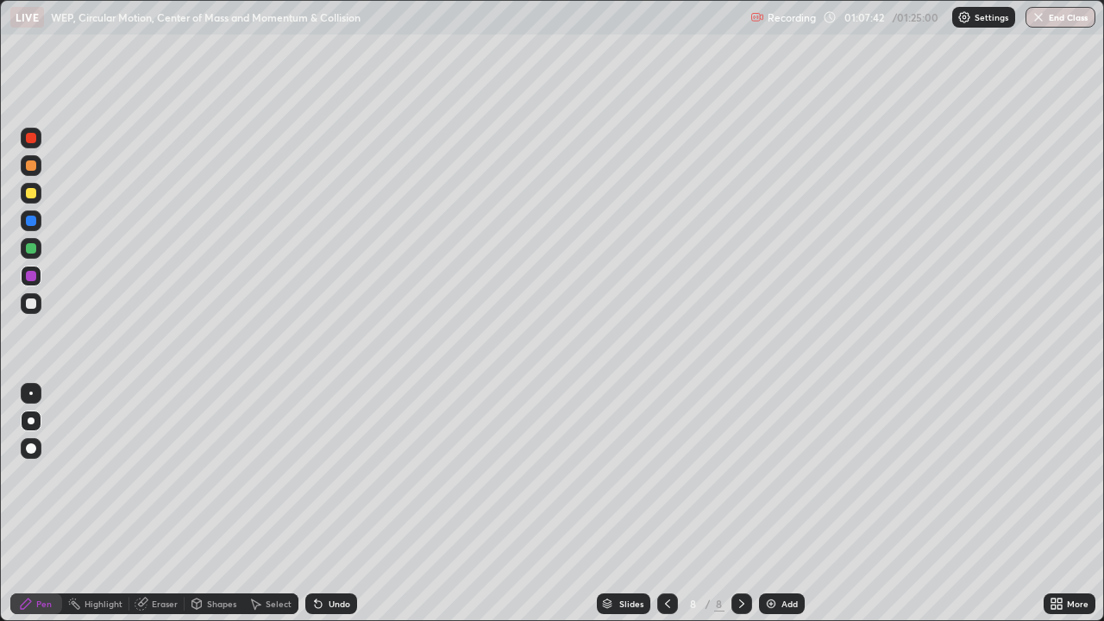
click at [336, 504] on div "Undo" at bounding box center [331, 603] width 52 height 21
click at [337, 504] on div "Undo" at bounding box center [331, 603] width 52 height 21
click at [41, 301] on div at bounding box center [31, 303] width 21 height 21
click at [41, 285] on div at bounding box center [31, 276] width 21 height 28
click at [39, 306] on div at bounding box center [31, 303] width 21 height 21
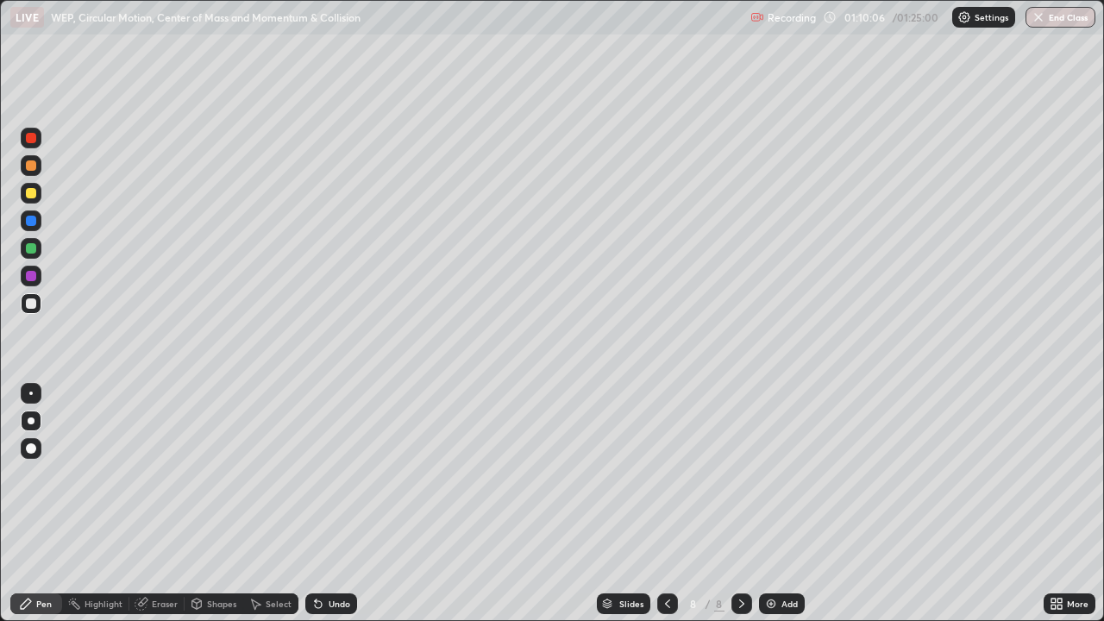
click at [335, 504] on div "Undo" at bounding box center [340, 603] width 22 height 9
click at [331, 504] on div "Undo" at bounding box center [340, 603] width 22 height 9
click at [1070, 25] on button "End Class" at bounding box center [1061, 17] width 70 height 21
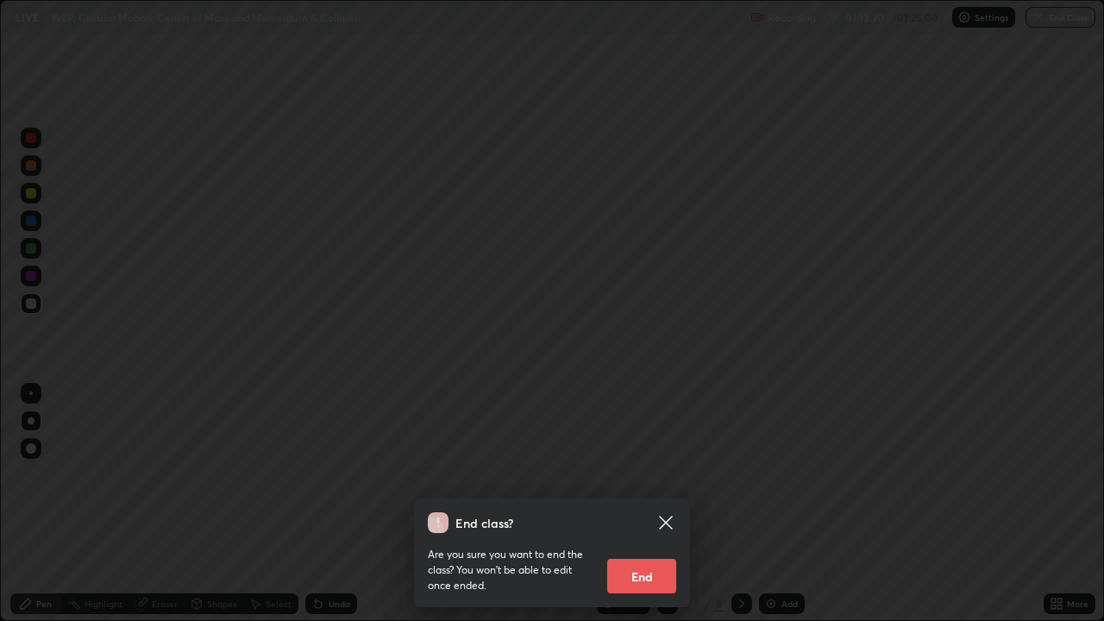
click at [665, 504] on button "End" at bounding box center [641, 576] width 69 height 35
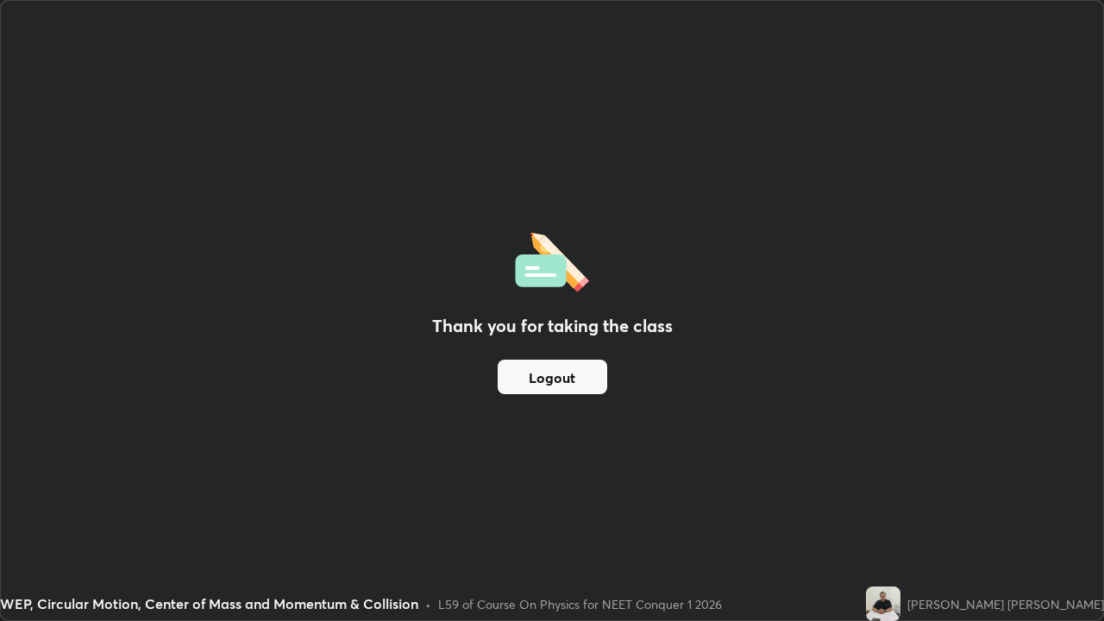
click at [586, 380] on button "Logout" at bounding box center [553, 377] width 110 height 35
click at [587, 376] on button "Logout" at bounding box center [553, 377] width 110 height 35
click at [584, 378] on button "Logout" at bounding box center [553, 377] width 110 height 35
